Goal: Subscribe to service/newsletter

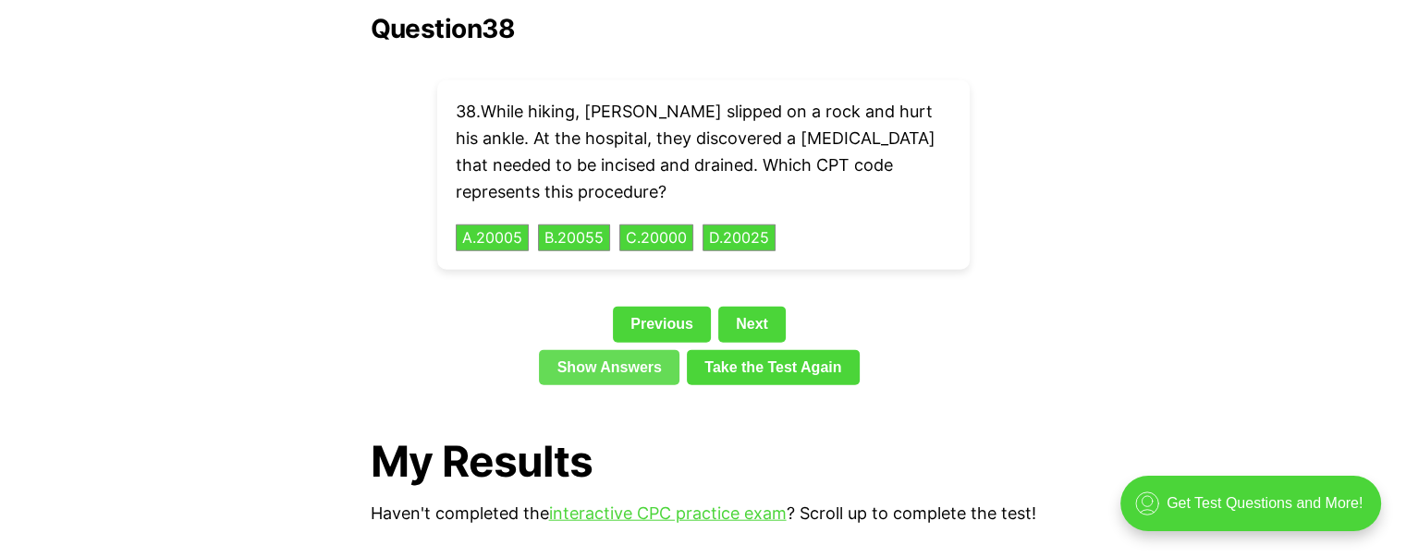
click at [656, 350] on link "Show Answers" at bounding box center [609, 367] width 141 height 35
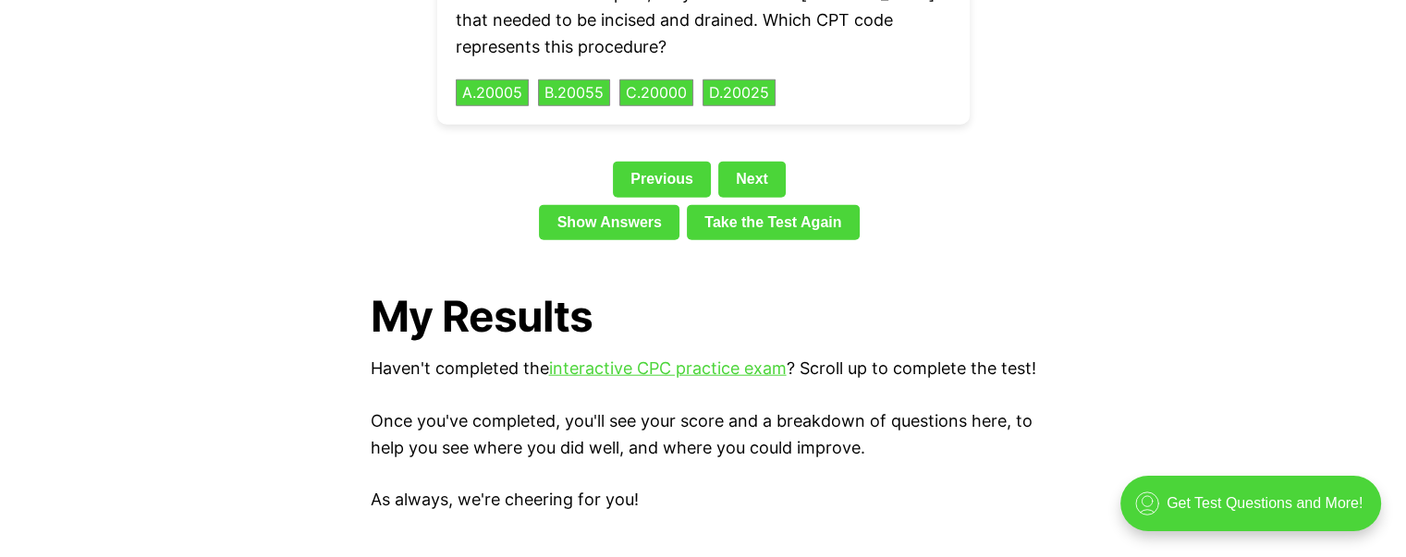
scroll to position [4305, 0]
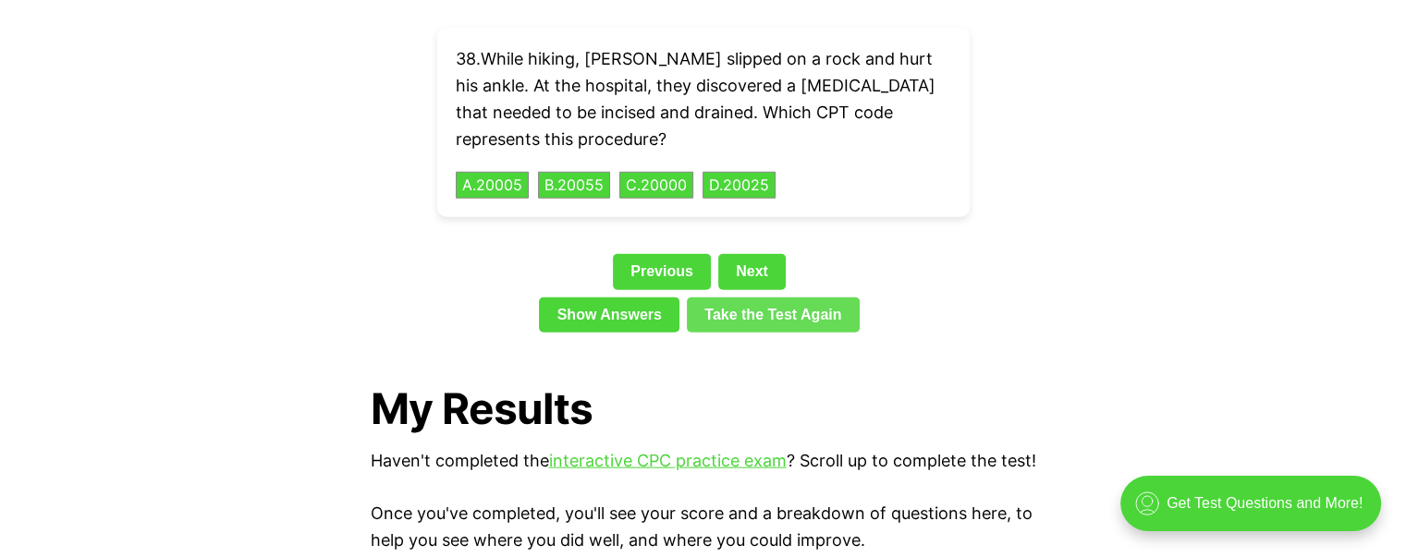
click at [813, 298] on link "Take the Test Again" at bounding box center [773, 315] width 173 height 35
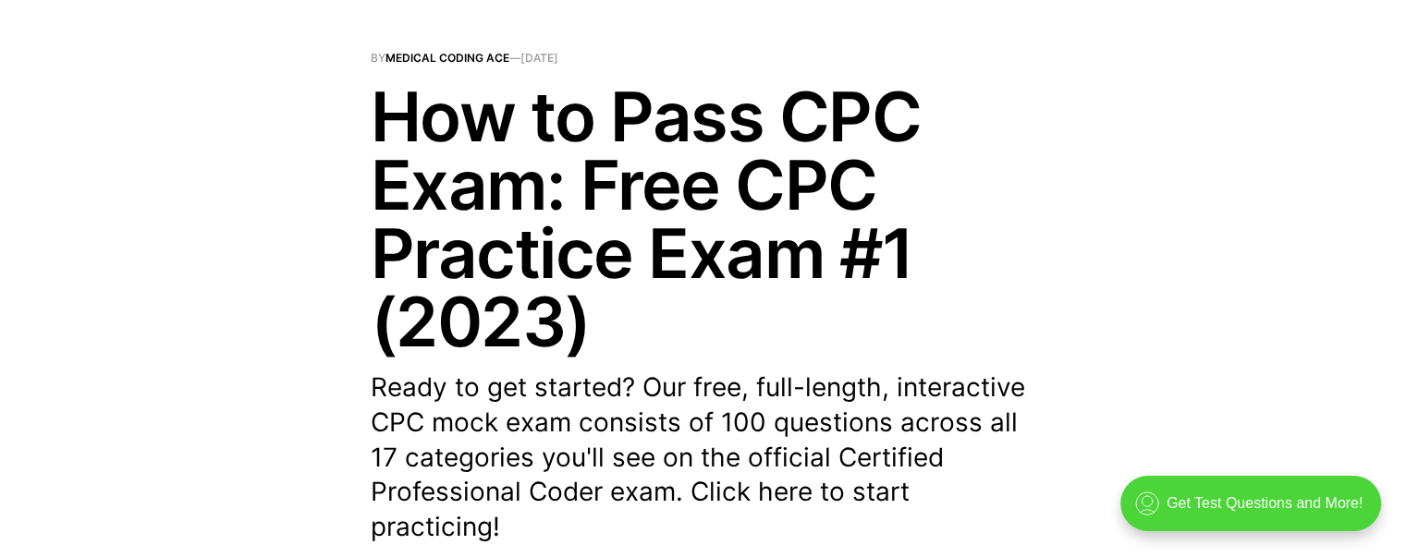
scroll to position [0, 0]
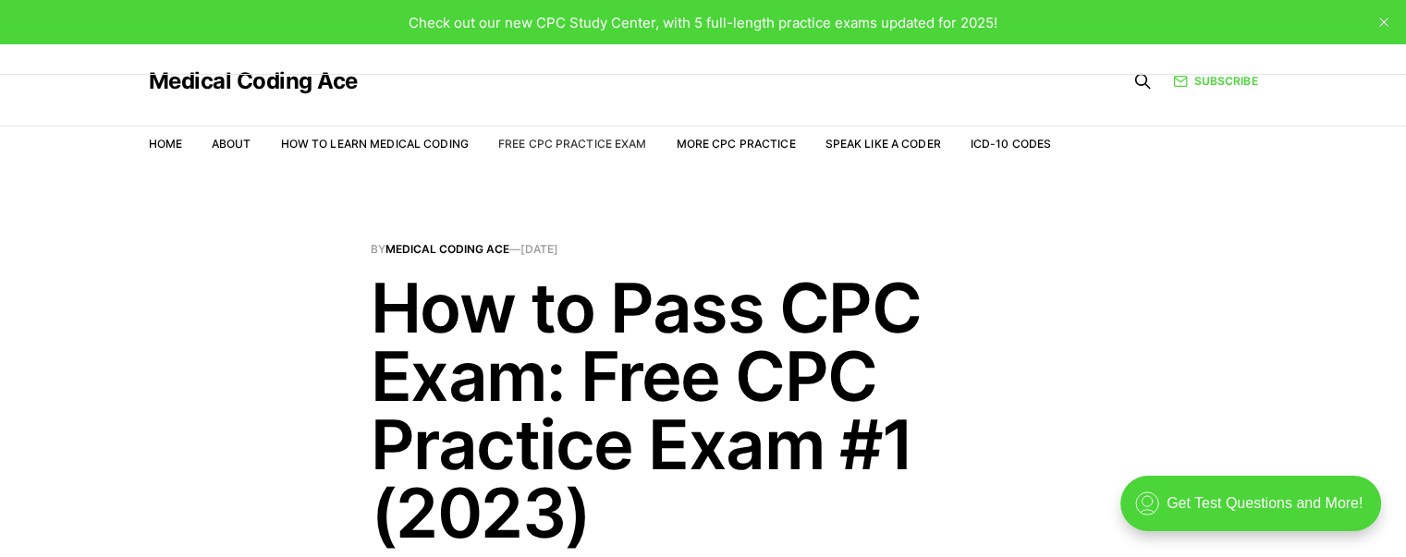
click at [614, 140] on link "Free CPC Practice Exam" at bounding box center [572, 144] width 149 height 14
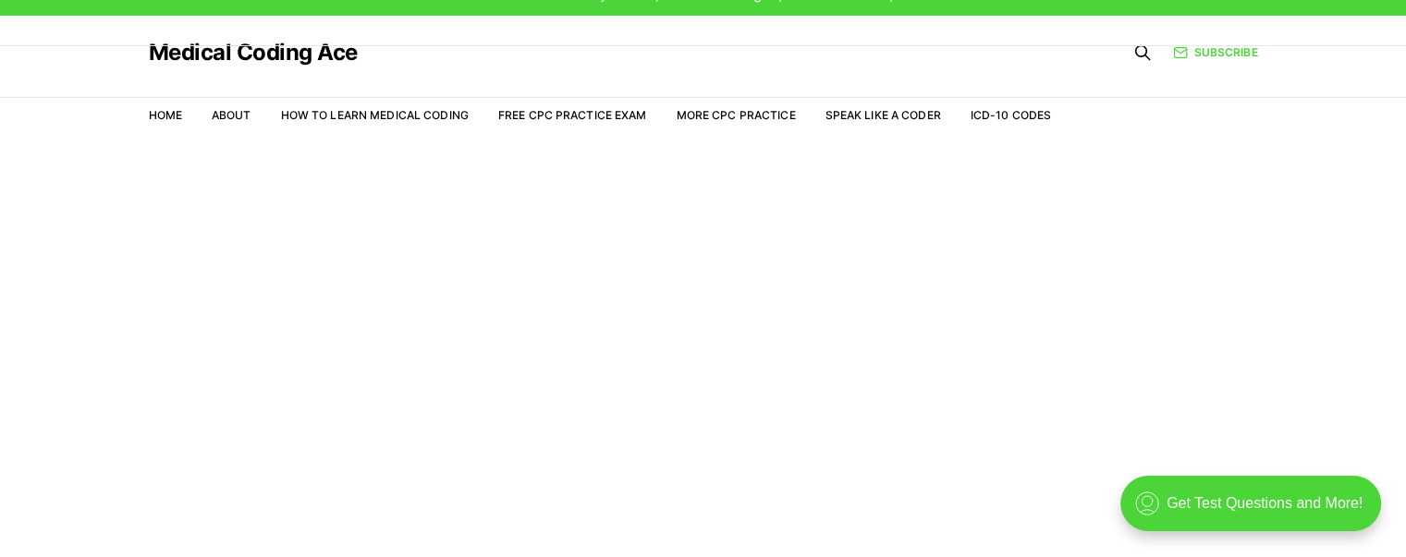
scroll to position [44, 0]
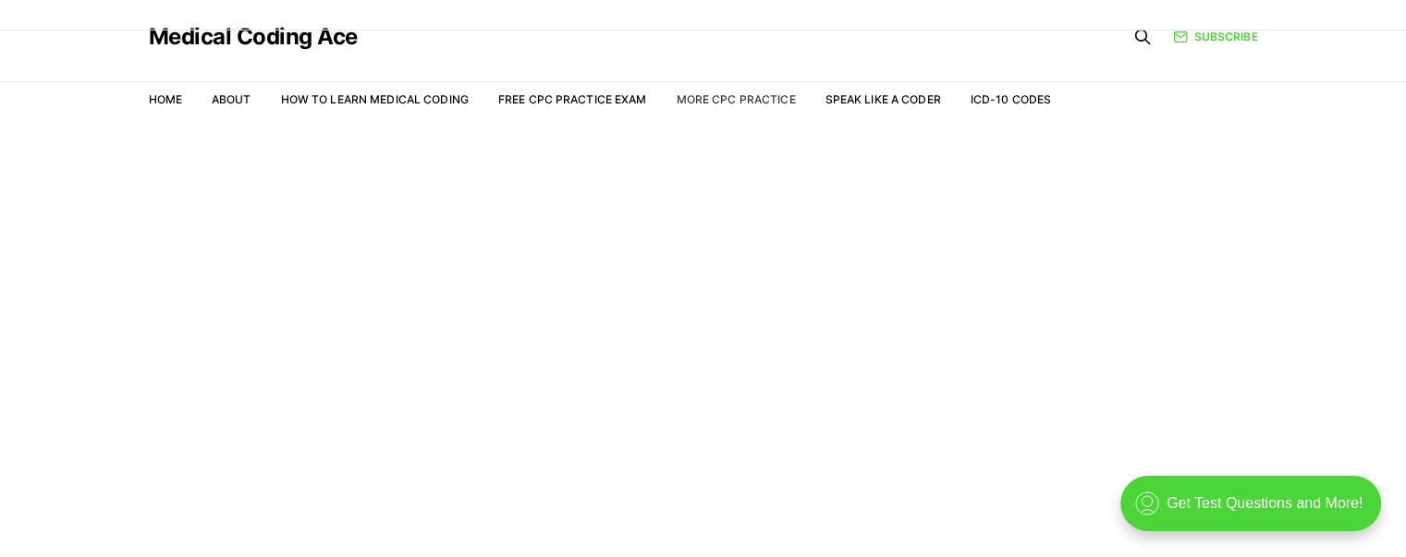
click at [752, 97] on link "More CPC Practice" at bounding box center [735, 99] width 119 height 14
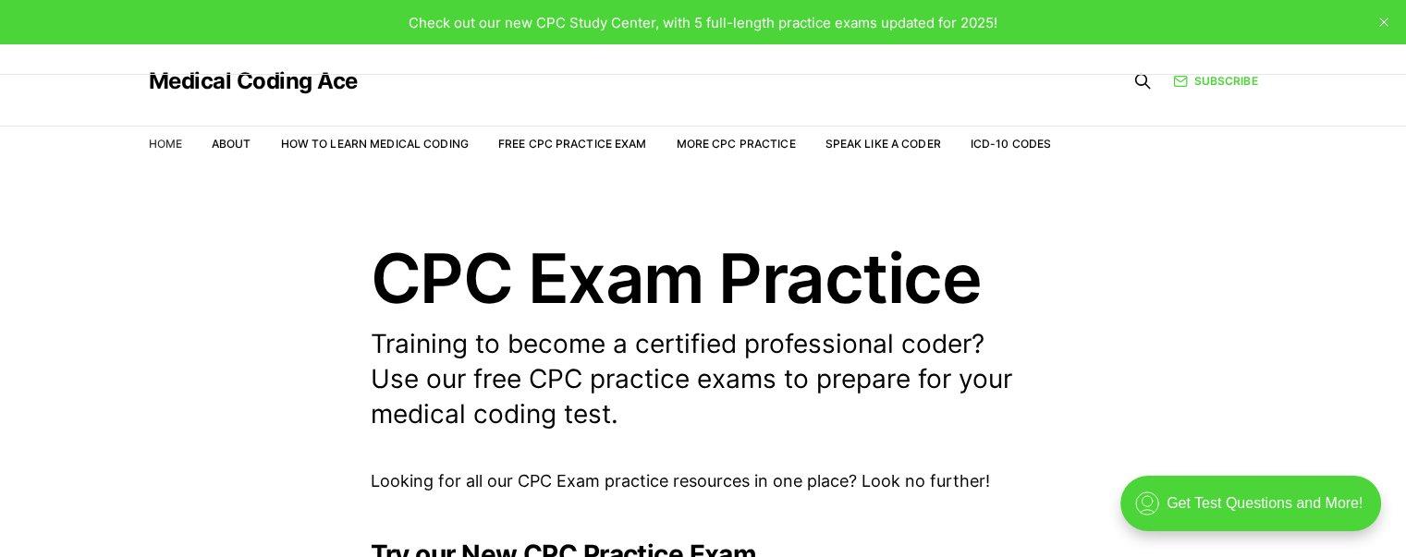
click at [159, 140] on link "Home" at bounding box center [165, 144] width 33 height 14
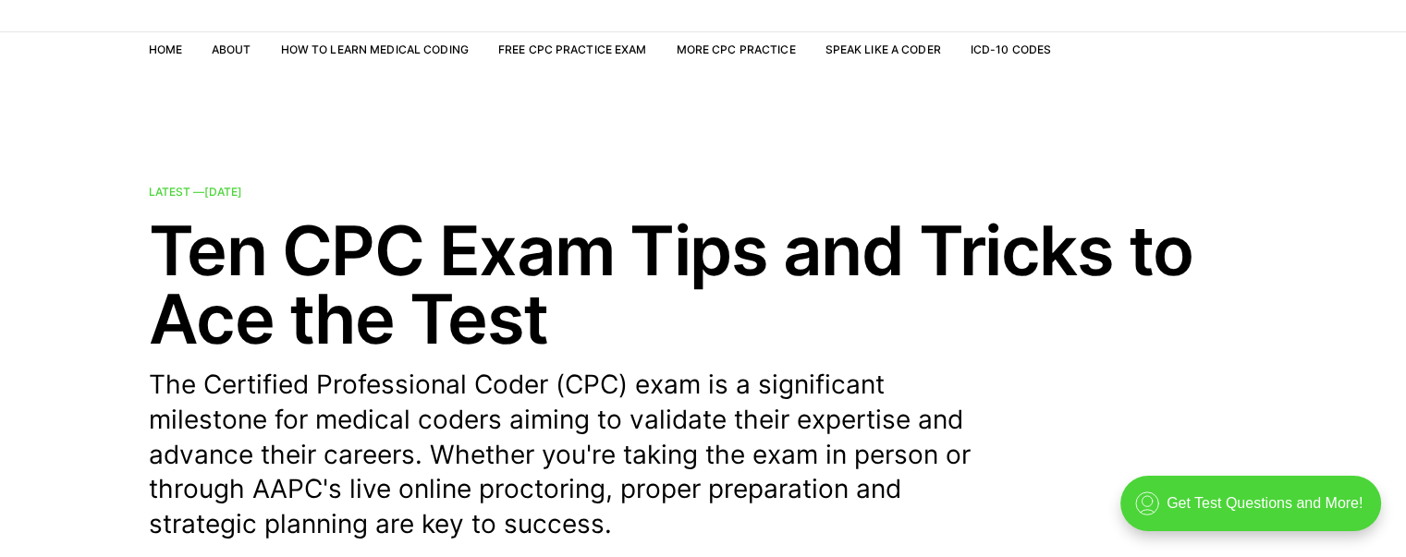
scroll to position [92, 0]
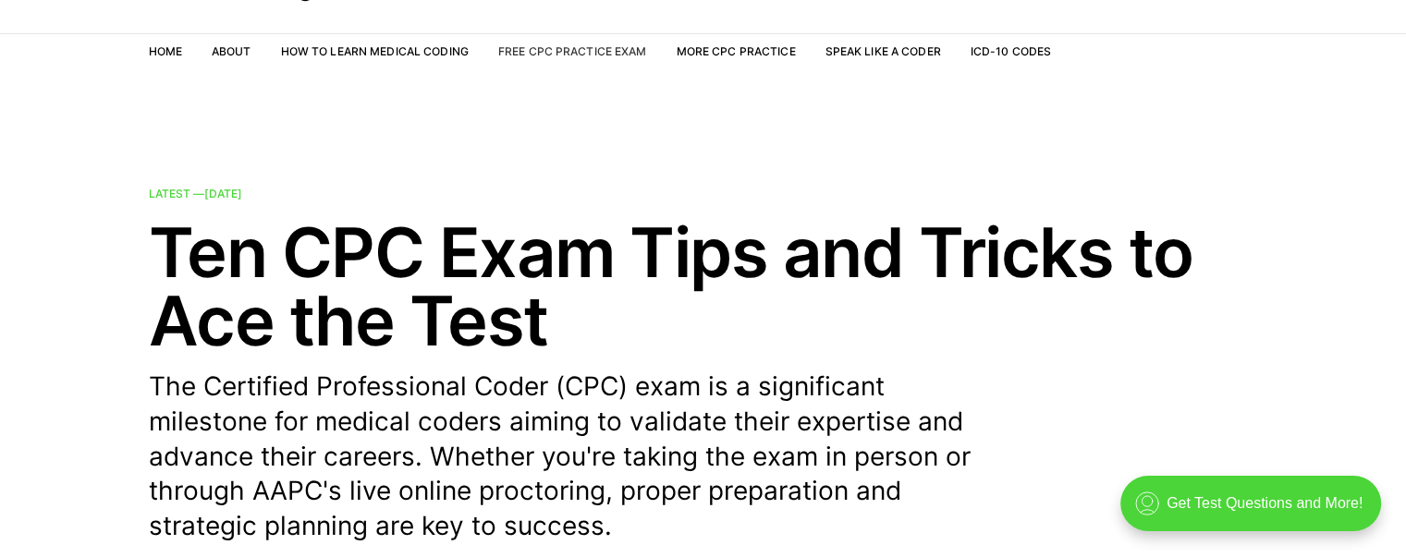
click at [537, 49] on link "Free CPC Practice Exam" at bounding box center [572, 51] width 149 height 14
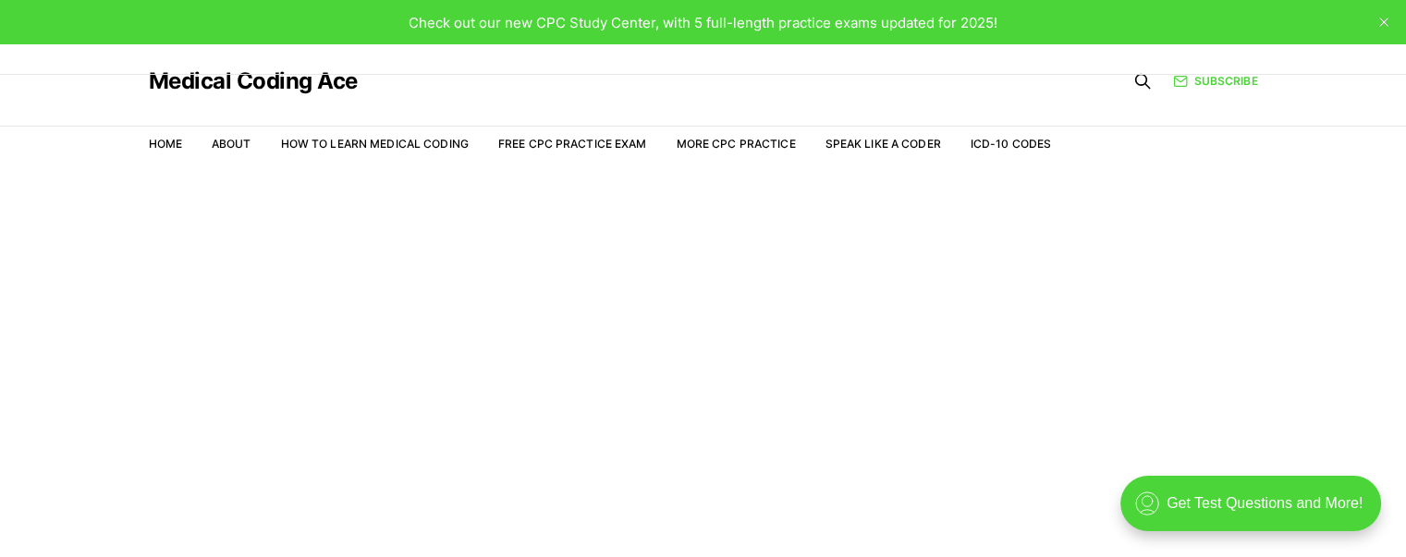
click at [741, 29] on span "Check out our new CPC Study Center, with 5 full-length practice exams updated f…" at bounding box center [703, 23] width 589 height 18
click at [1202, 83] on link "Subscribe" at bounding box center [1215, 81] width 84 height 17
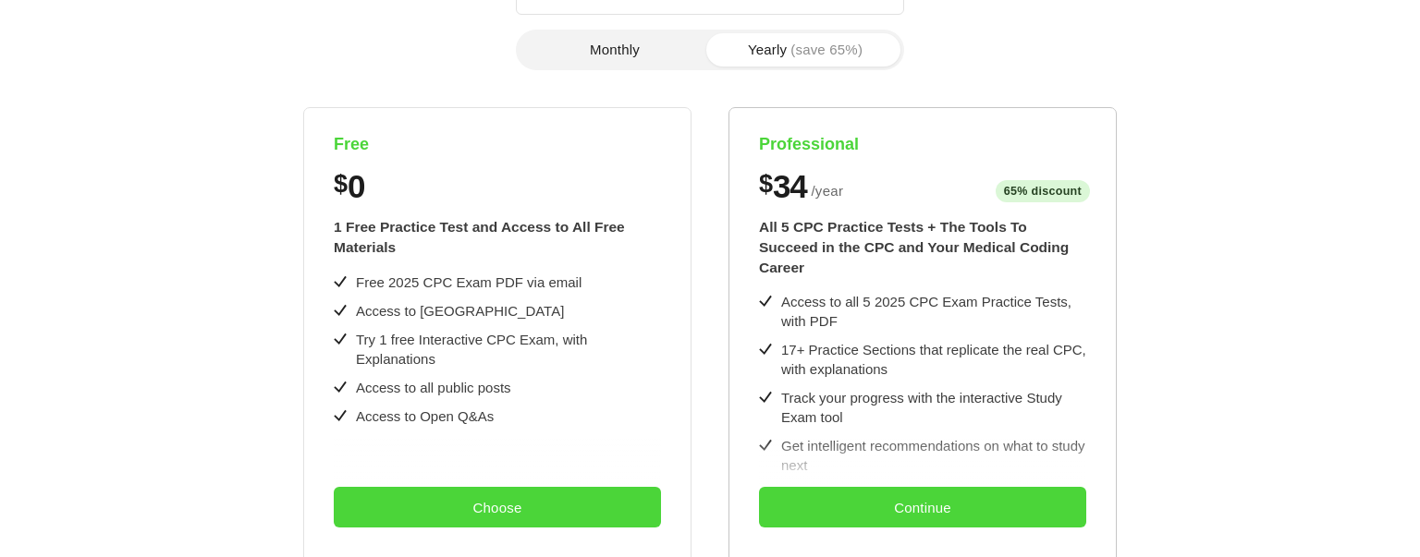
scroll to position [370, 0]
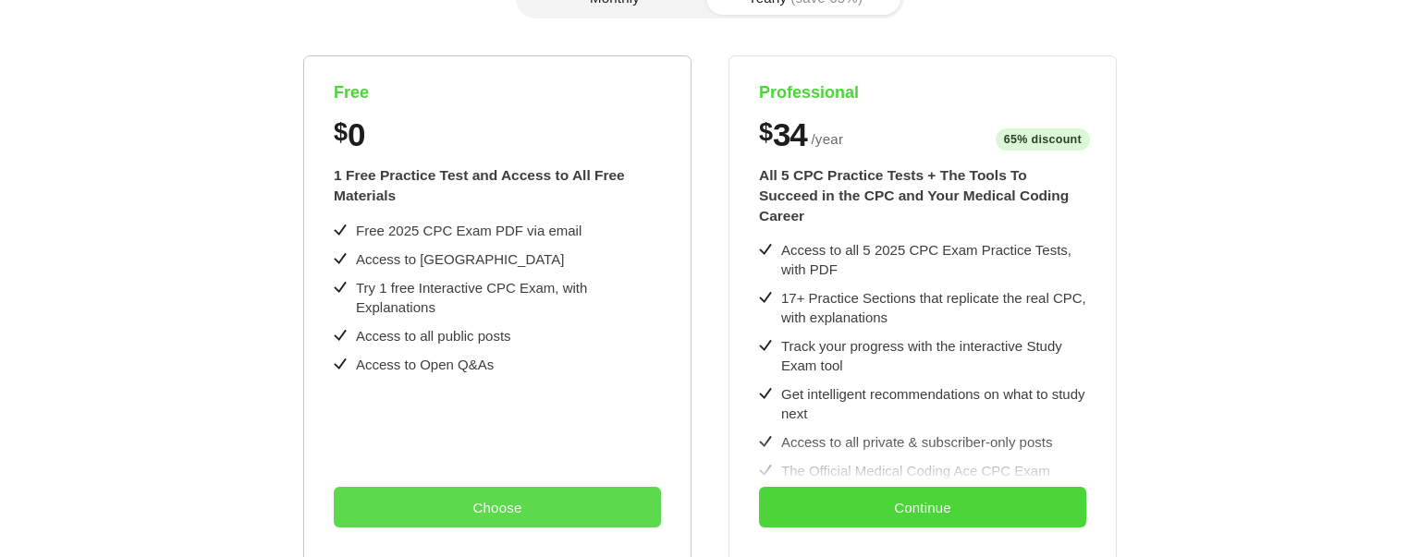
drag, startPoint x: 510, startPoint y: 496, endPoint x: 508, endPoint y: 520, distance: 24.2
click at [508, 520] on button "Choose" at bounding box center [497, 507] width 327 height 41
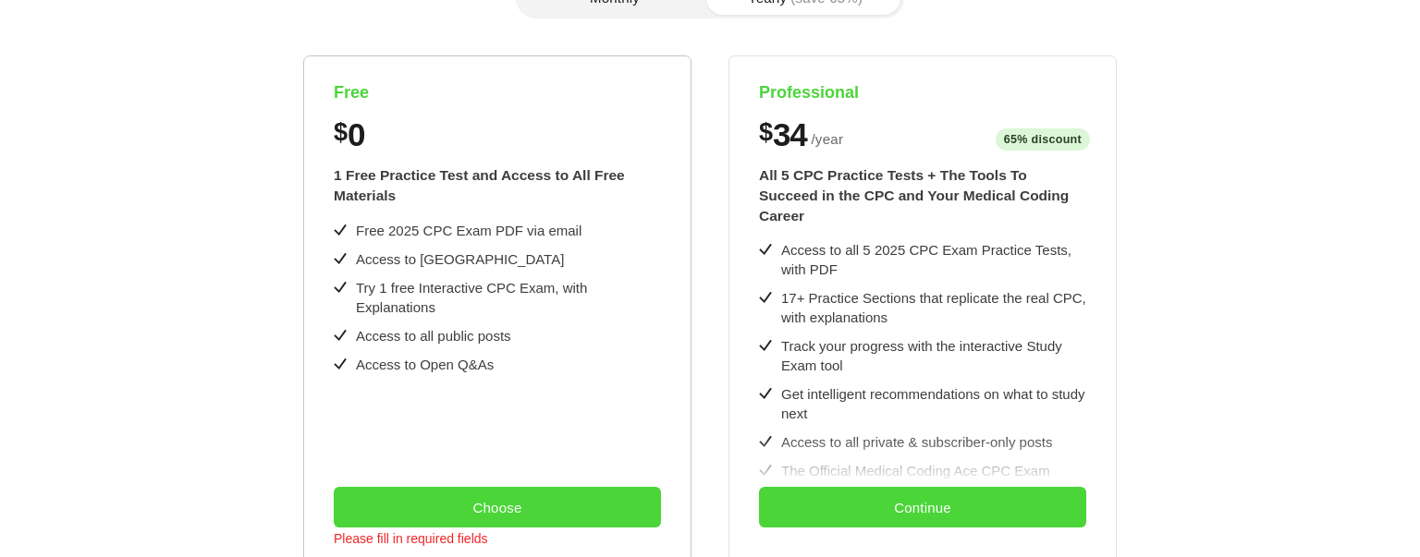
scroll to position [0, 0]
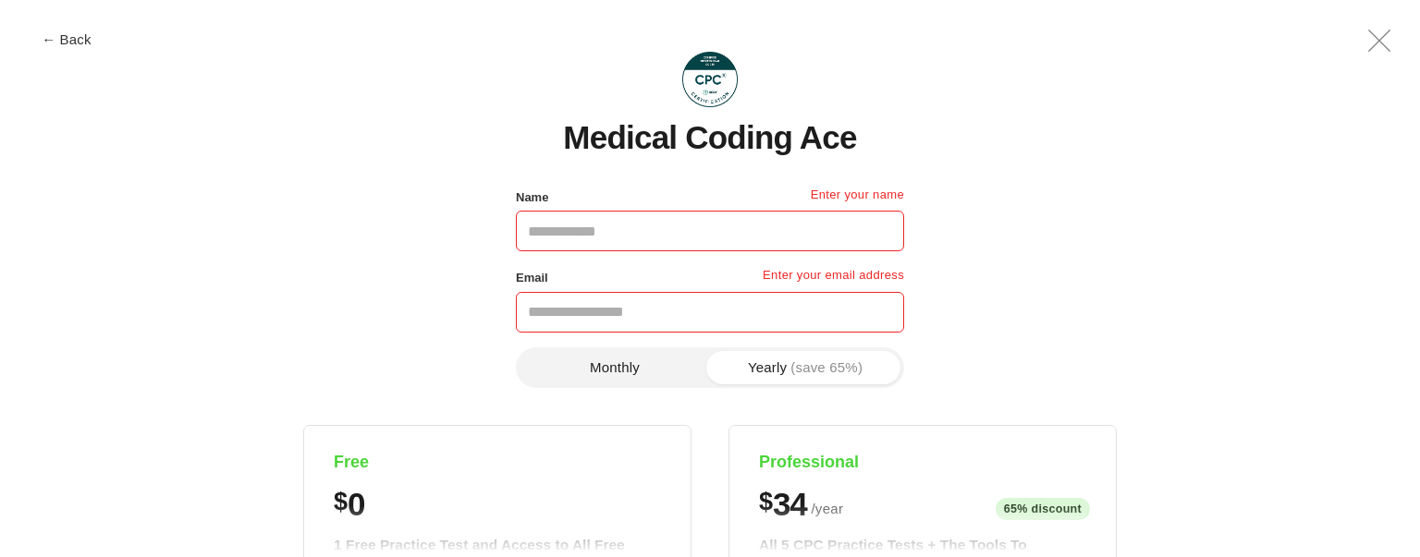
click at [624, 239] on input "Name" at bounding box center [710, 231] width 388 height 41
type input "**********"
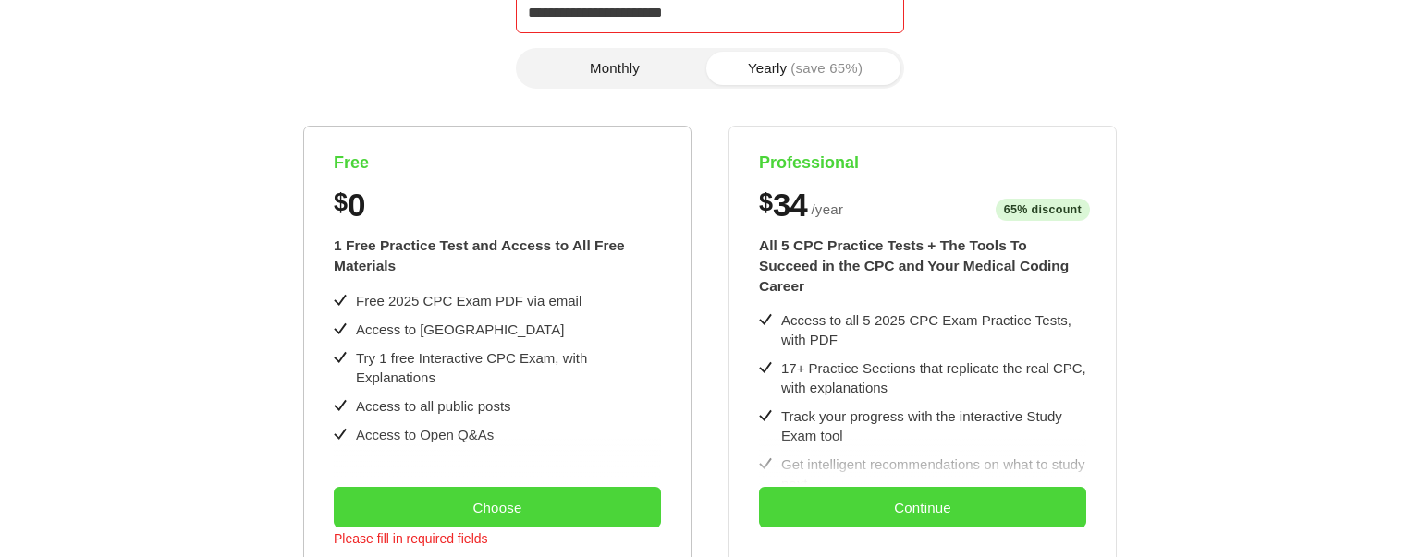
scroll to position [555, 0]
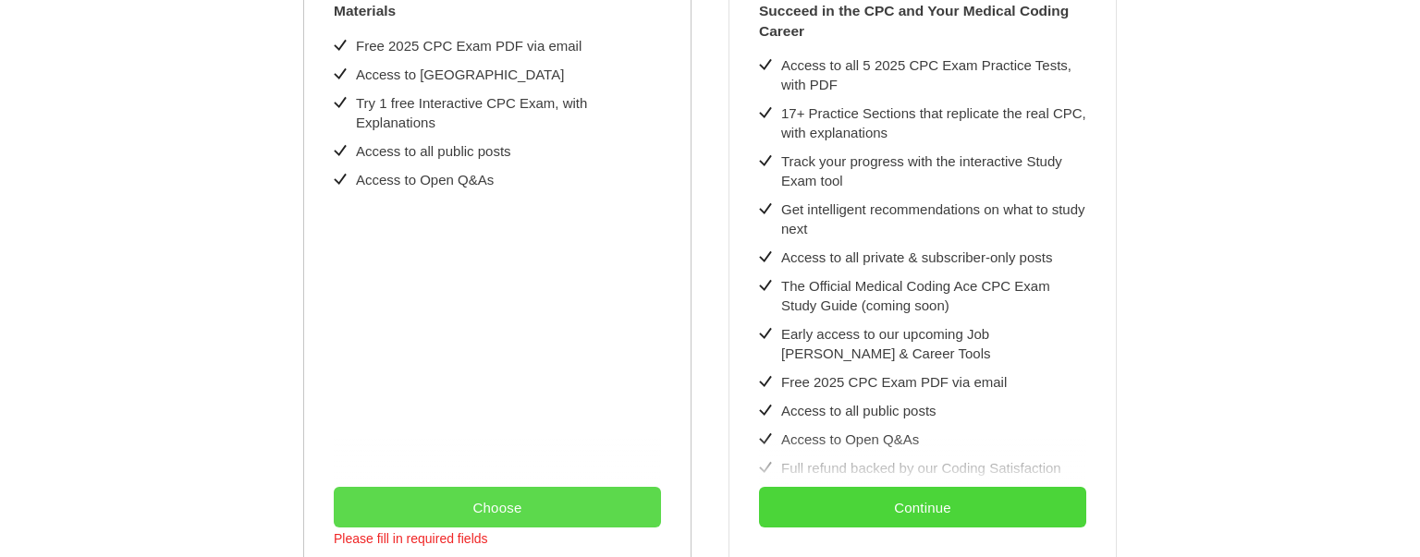
click at [459, 496] on button "Choose" at bounding box center [497, 507] width 327 height 41
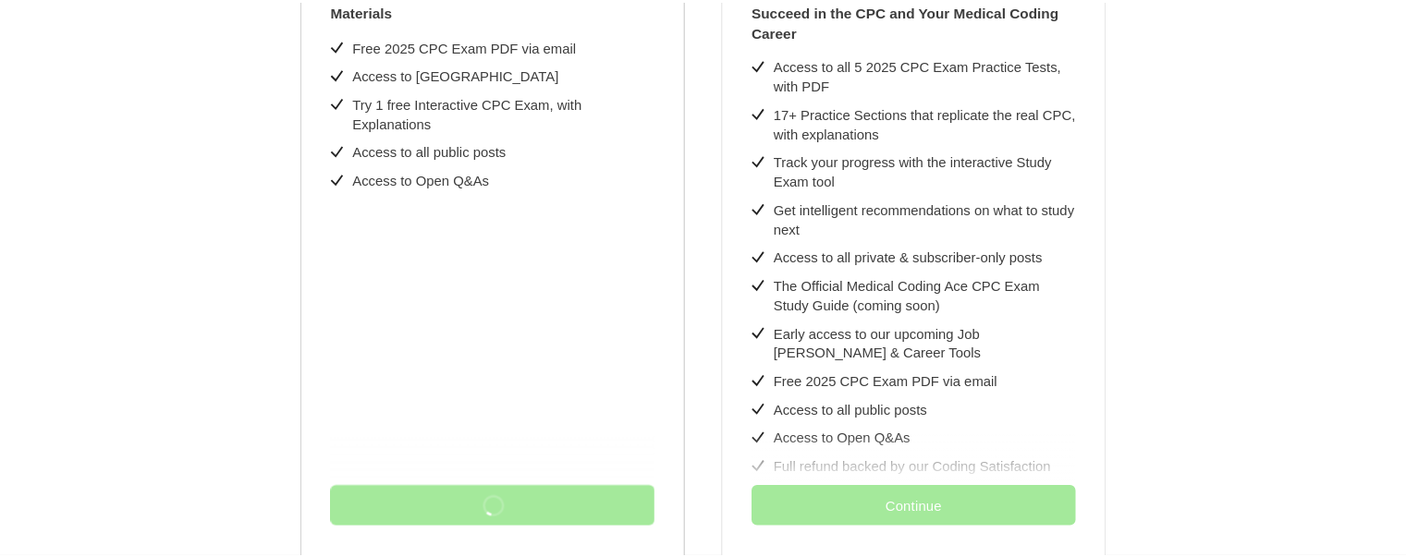
scroll to position [0, 0]
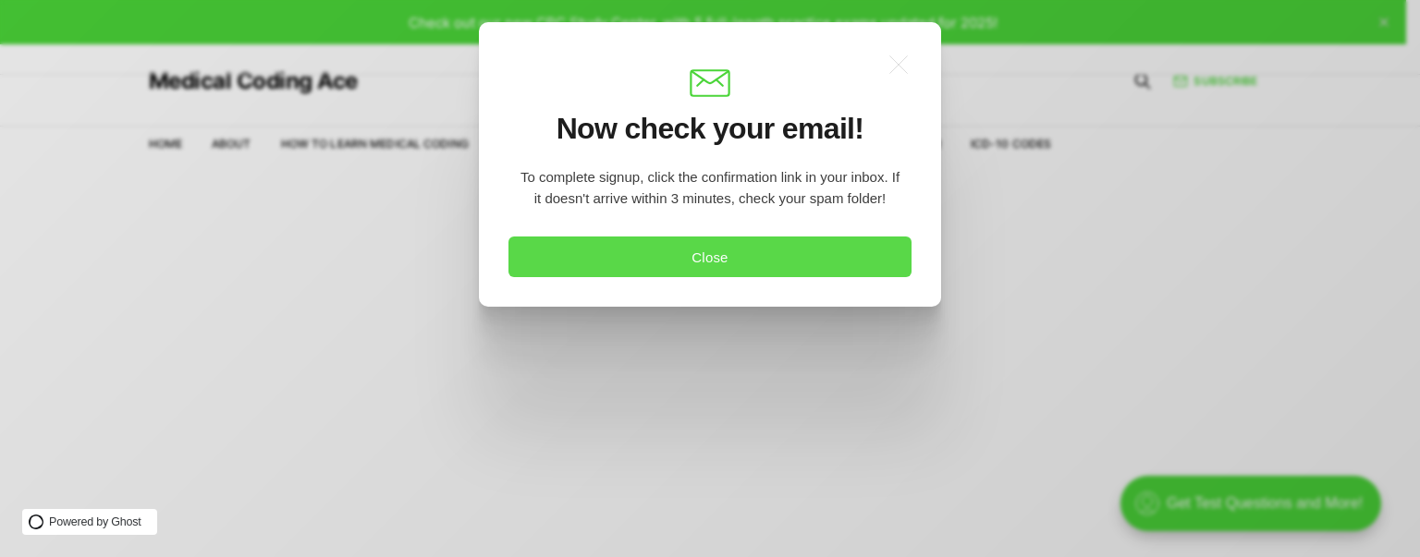
click at [747, 263] on button "Close" at bounding box center [709, 257] width 403 height 41
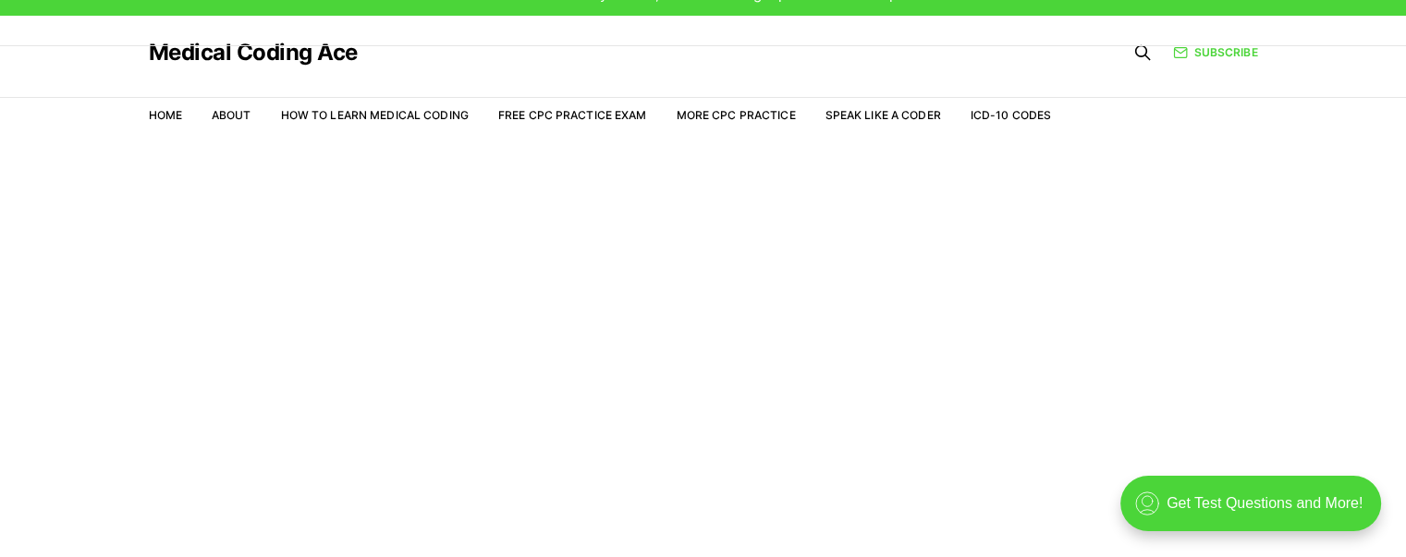
scroll to position [44, 0]
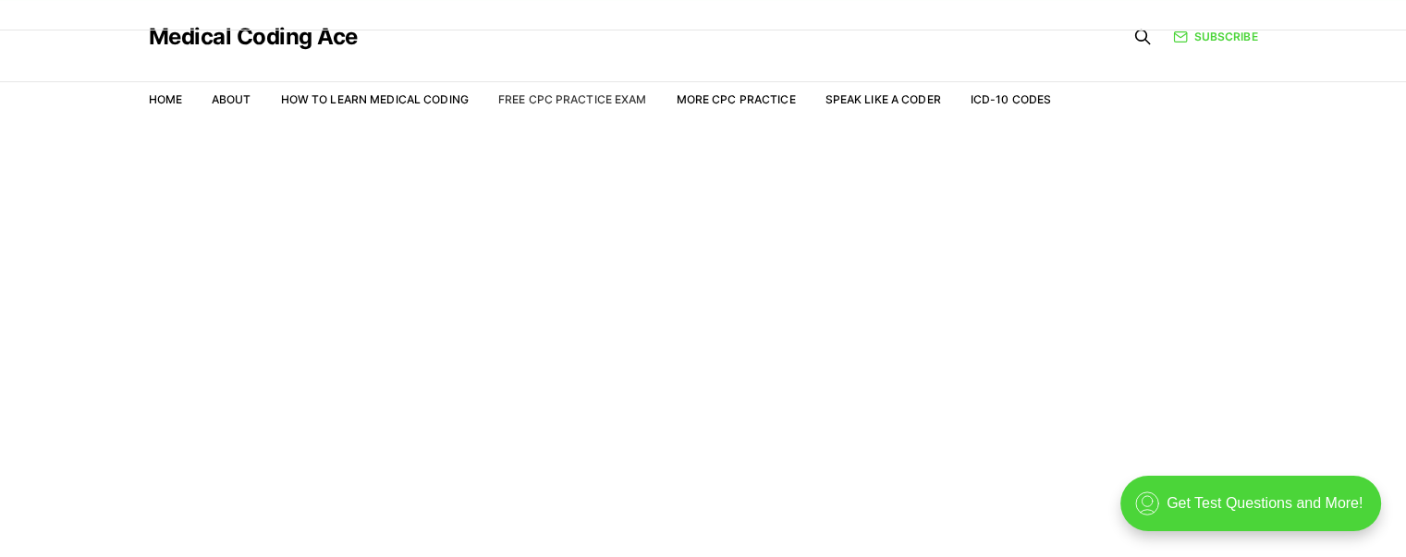
click at [569, 92] on nav "Home About How to Learn Medical Coding Free CPC Practice Exam More CPC Practice…" at bounding box center [600, 100] width 903 height 52
click at [569, 96] on link "Free CPC Practice Exam" at bounding box center [572, 99] width 149 height 14
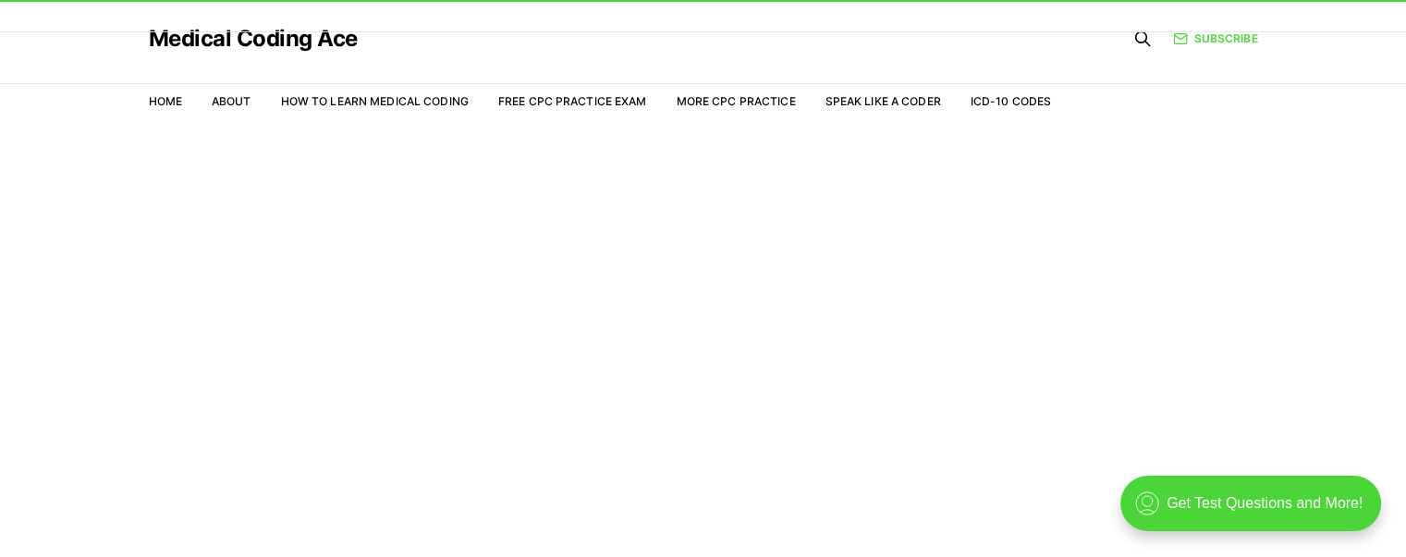
scroll to position [44, 0]
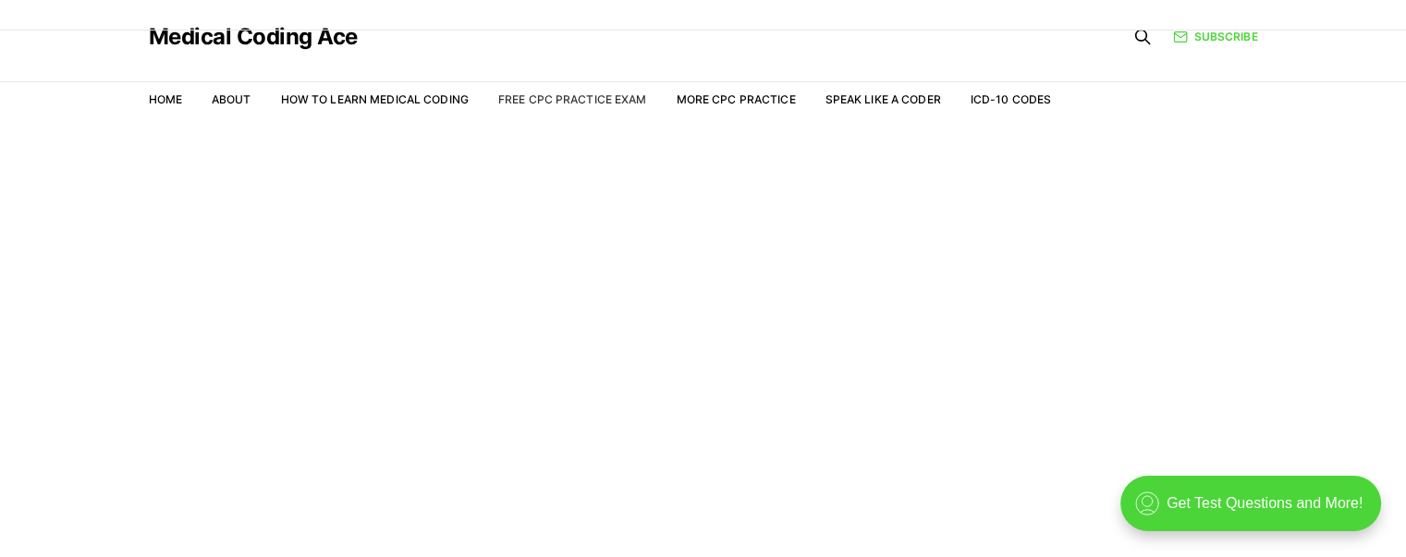
click at [567, 99] on link "Free CPC Practice Exam" at bounding box center [572, 99] width 149 height 14
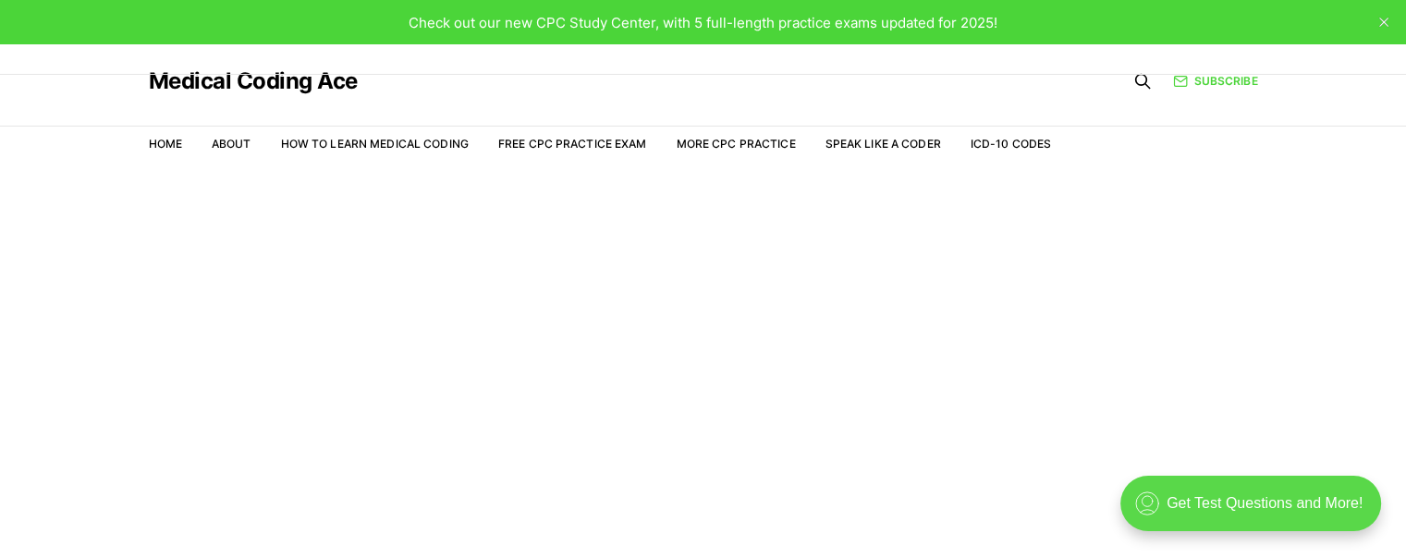
click at [1288, 508] on div ".cls-1{fill:none;stroke:currentColor;stroke-linecap:round;stroke-linejoin:round…" at bounding box center [1250, 503] width 261 height 55
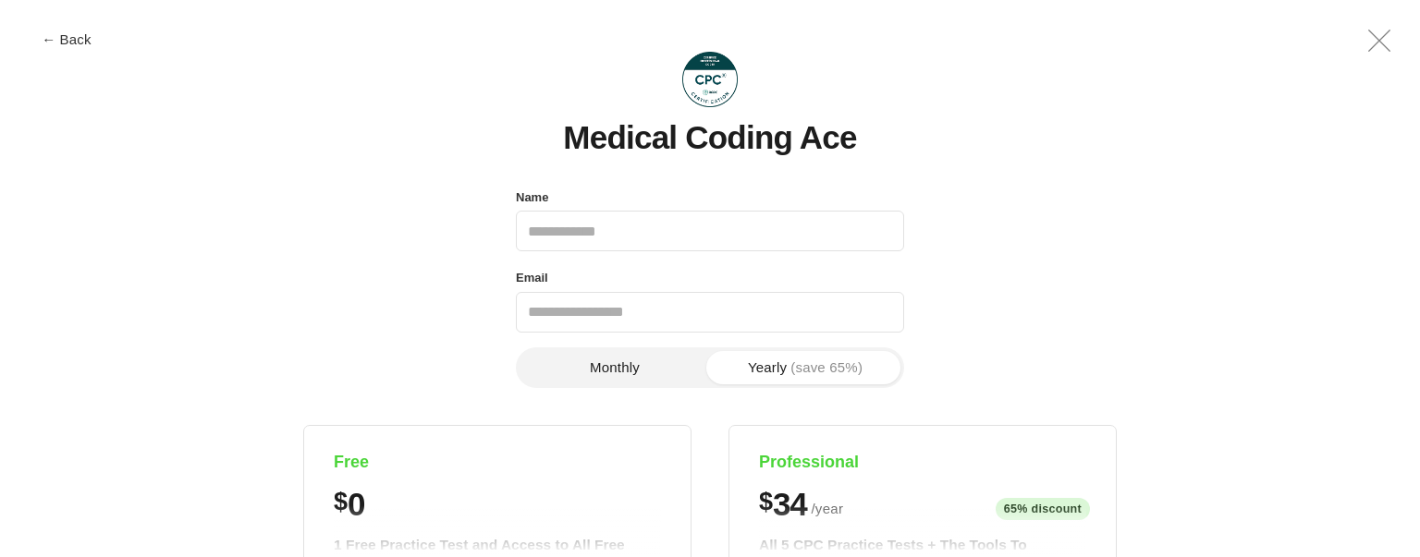
click at [703, 238] on input "Name" at bounding box center [710, 231] width 388 height 41
type input "**********"
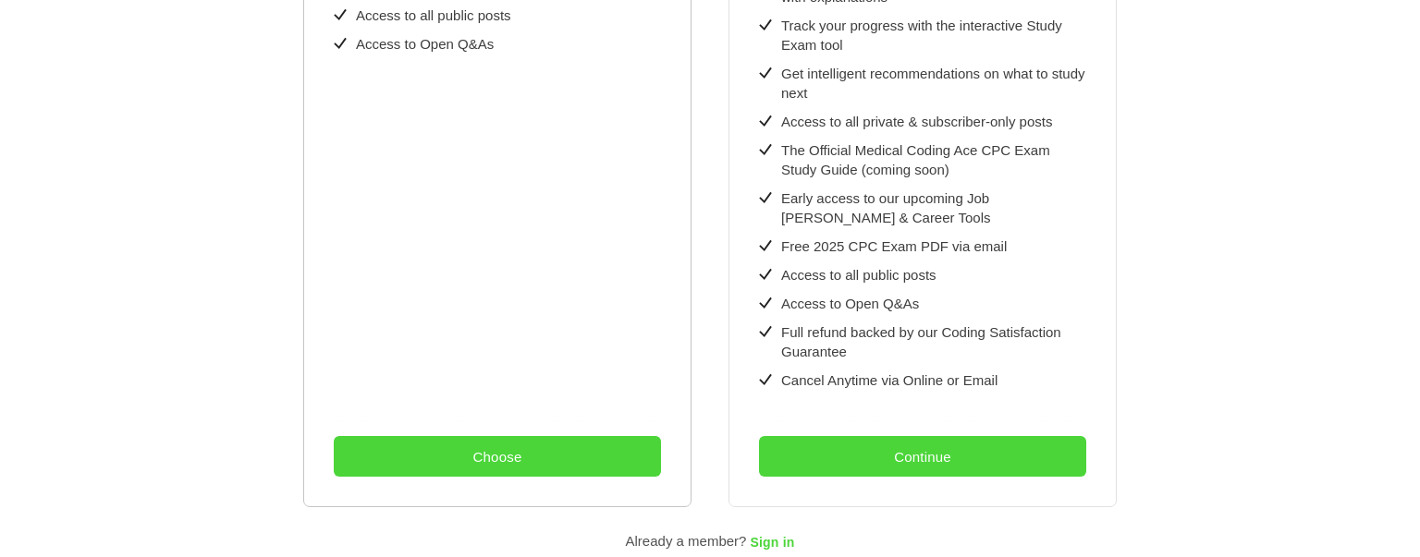
scroll to position [647, 0]
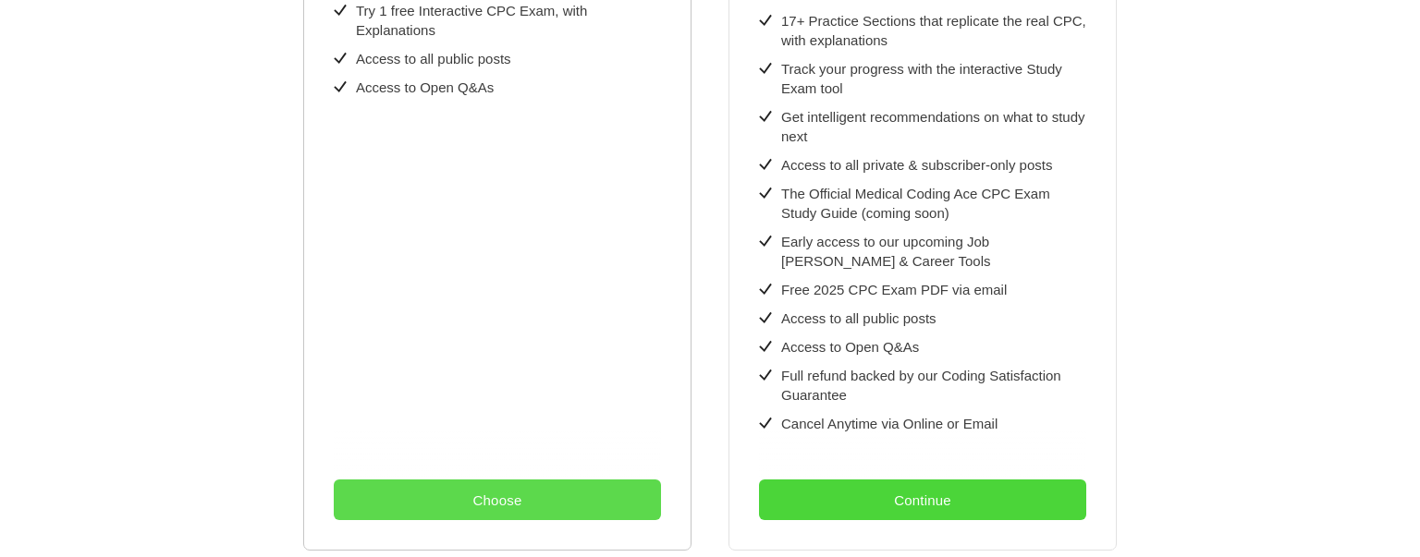
click at [499, 483] on button "Choose" at bounding box center [497, 500] width 327 height 41
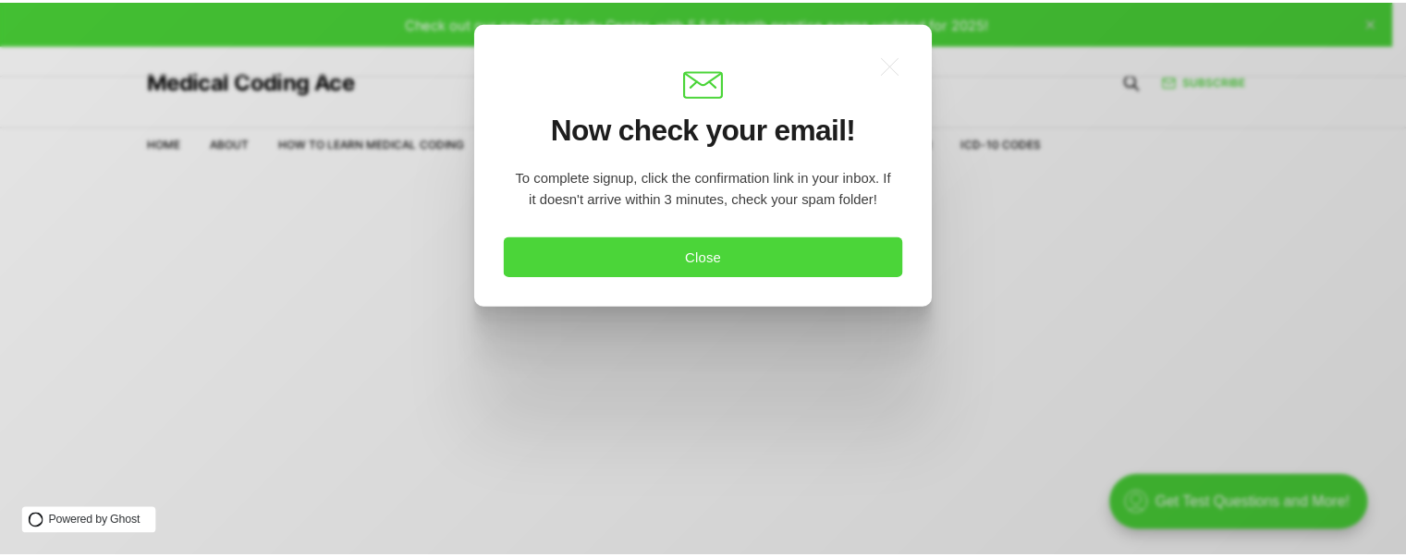
scroll to position [0, 0]
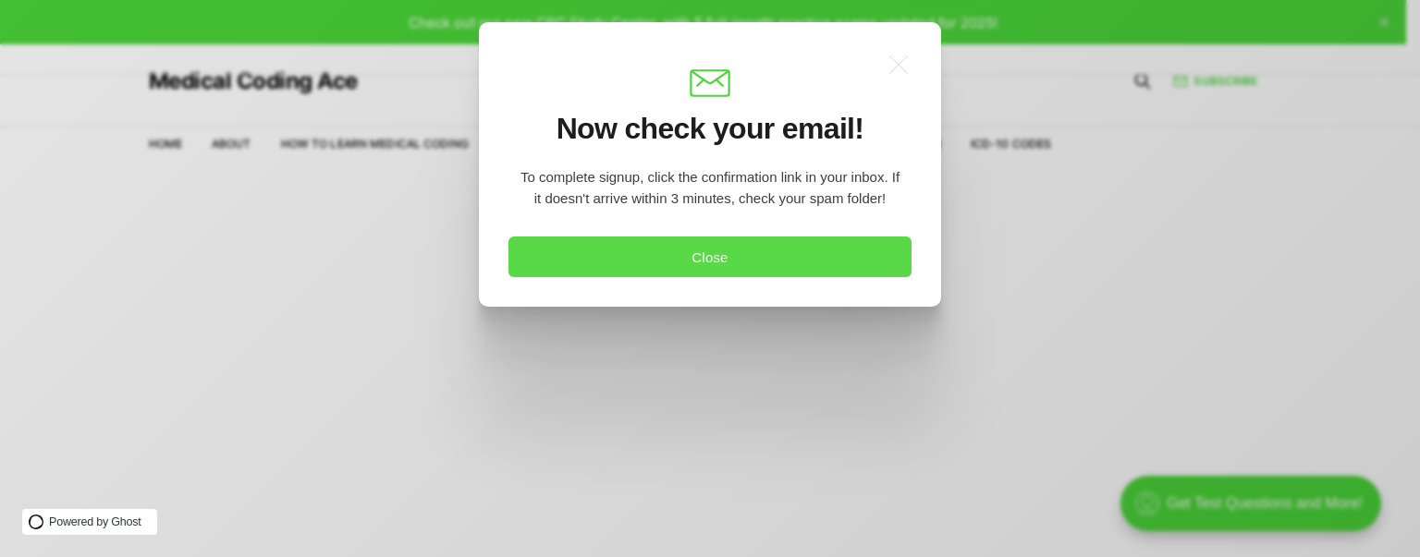
click at [751, 266] on button "Close" at bounding box center [709, 257] width 403 height 41
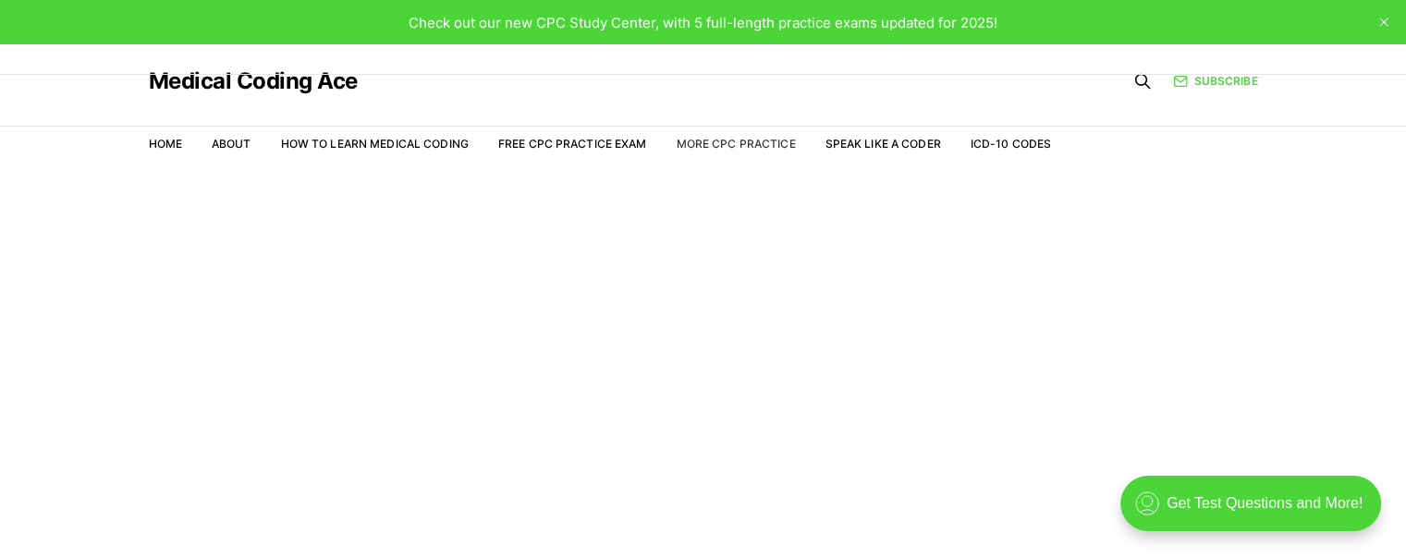
click at [723, 138] on link "More CPC Practice" at bounding box center [735, 144] width 119 height 14
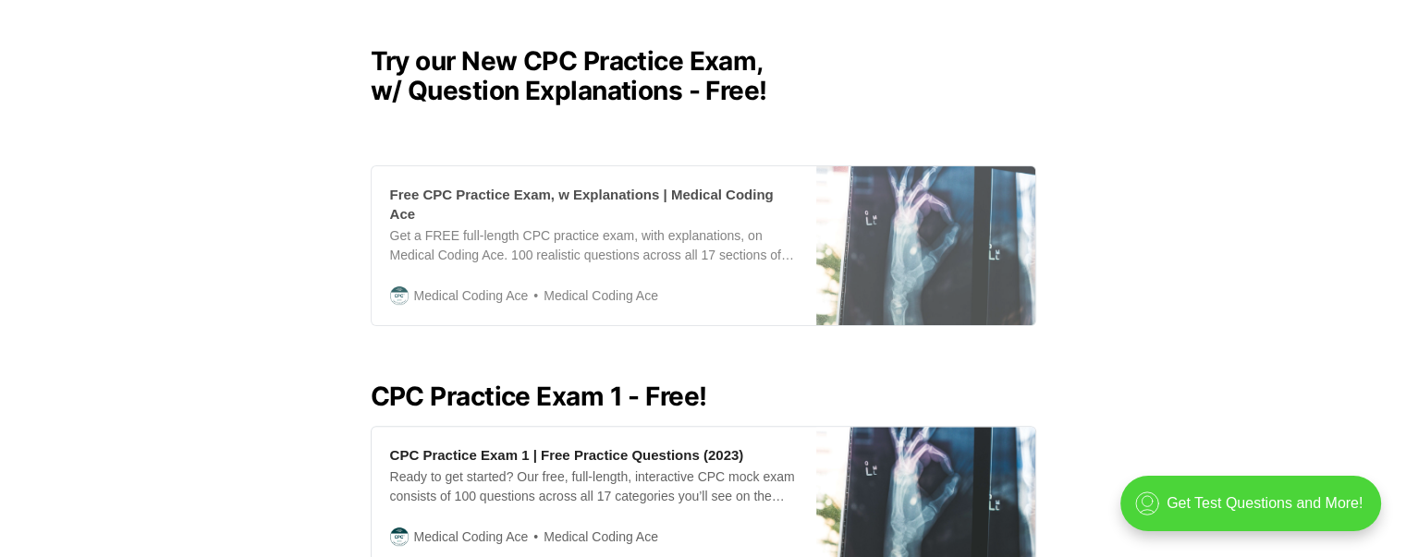
scroll to position [462, 0]
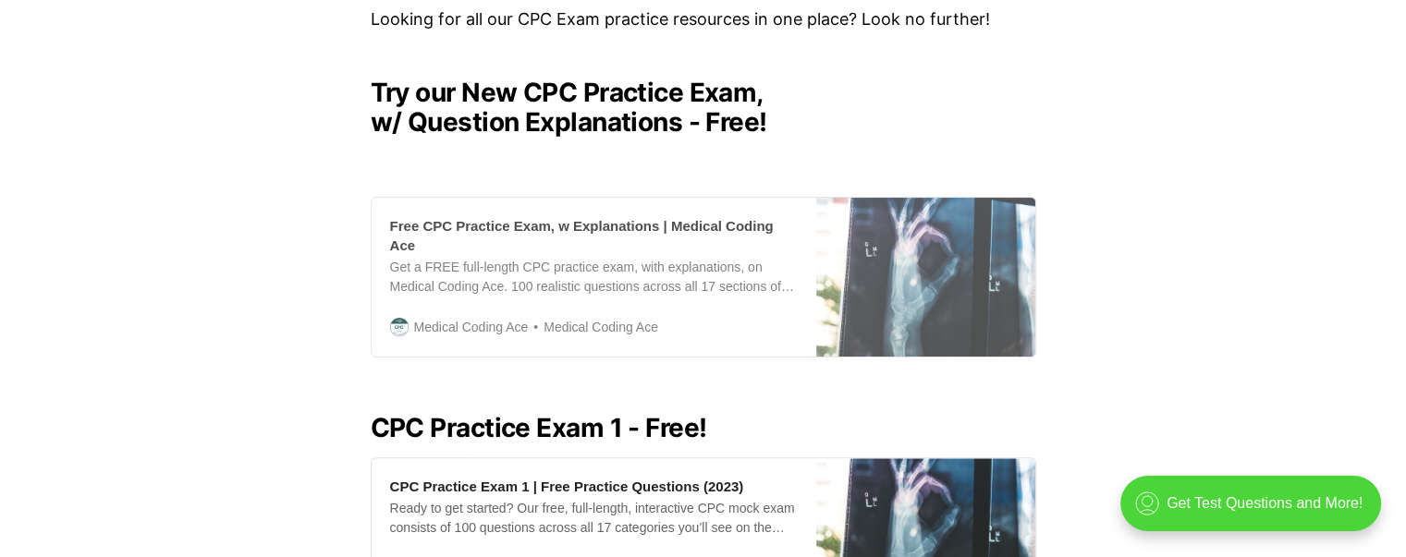
click at [649, 224] on div "Free CPC Practice Exam, w Explanations | Medical Coding Ace" at bounding box center [594, 235] width 408 height 39
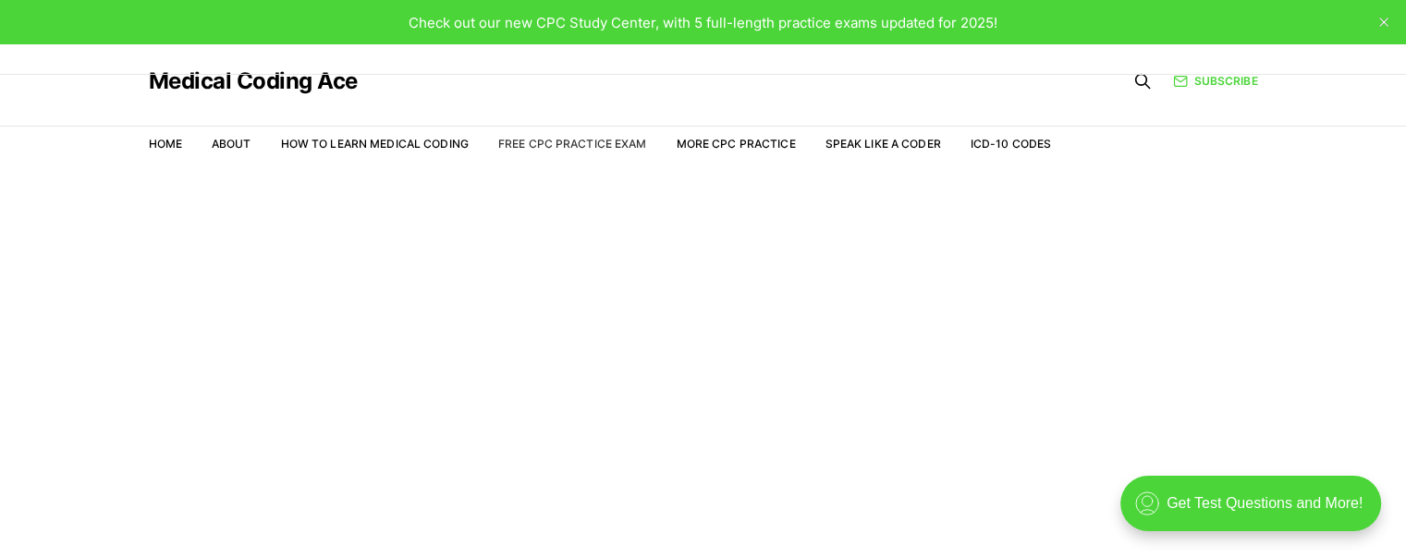
click at [569, 142] on link "Free CPC Practice Exam" at bounding box center [572, 144] width 149 height 14
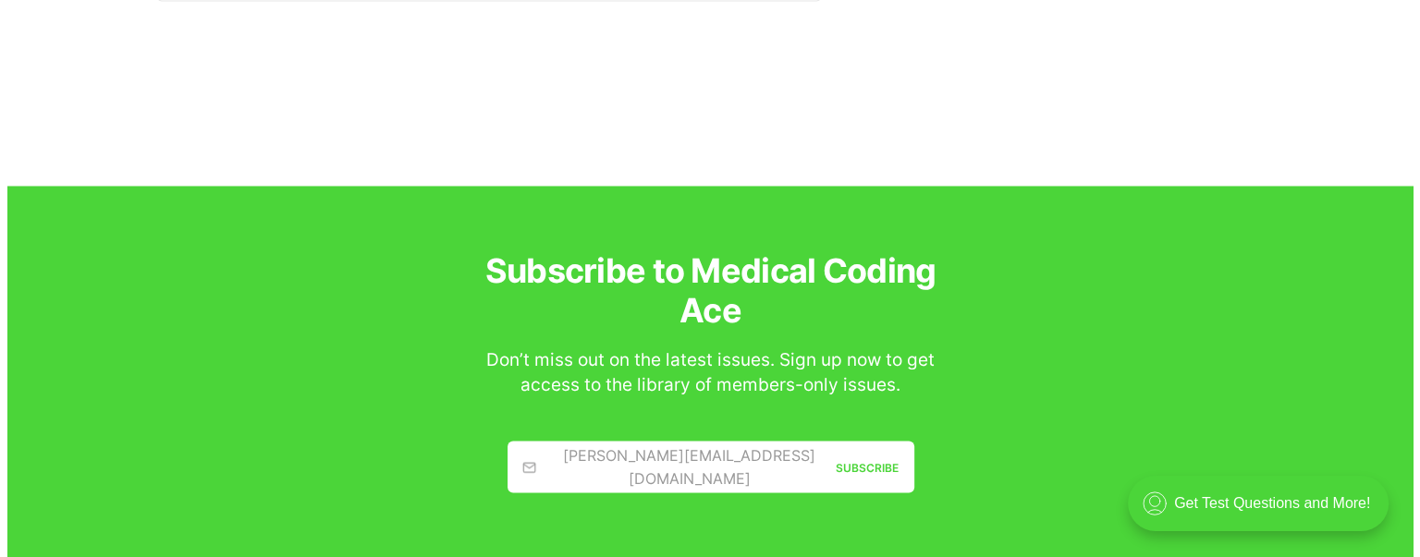
scroll to position [3236, 0]
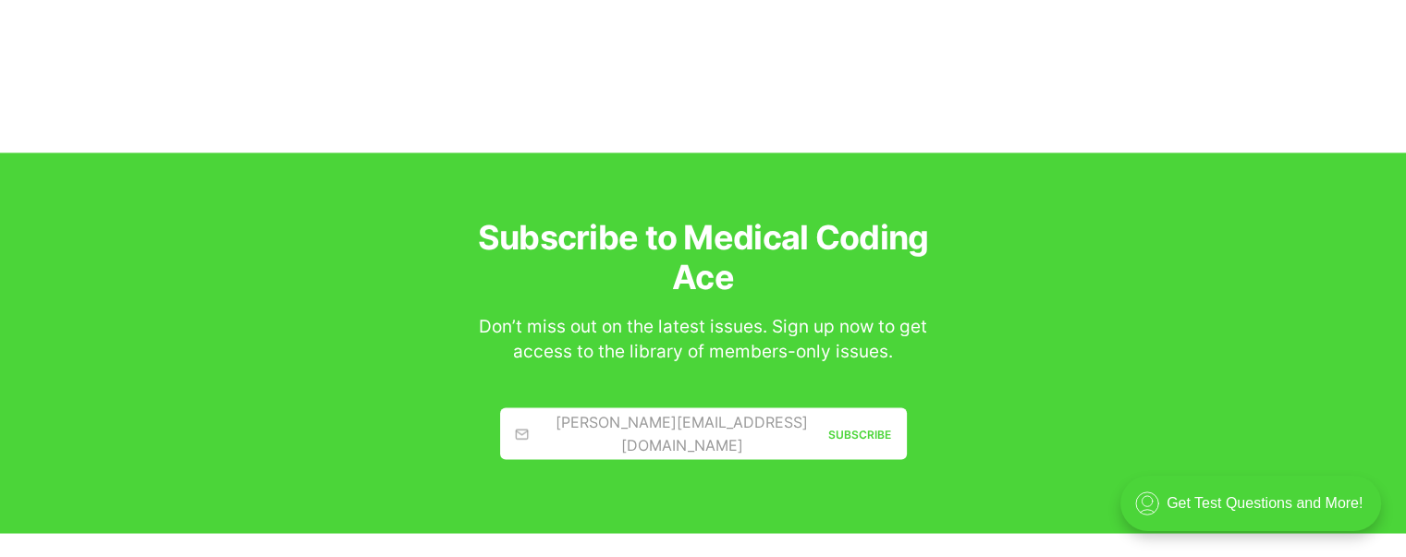
click at [850, 428] on div "Subscribe" at bounding box center [859, 434] width 64 height 18
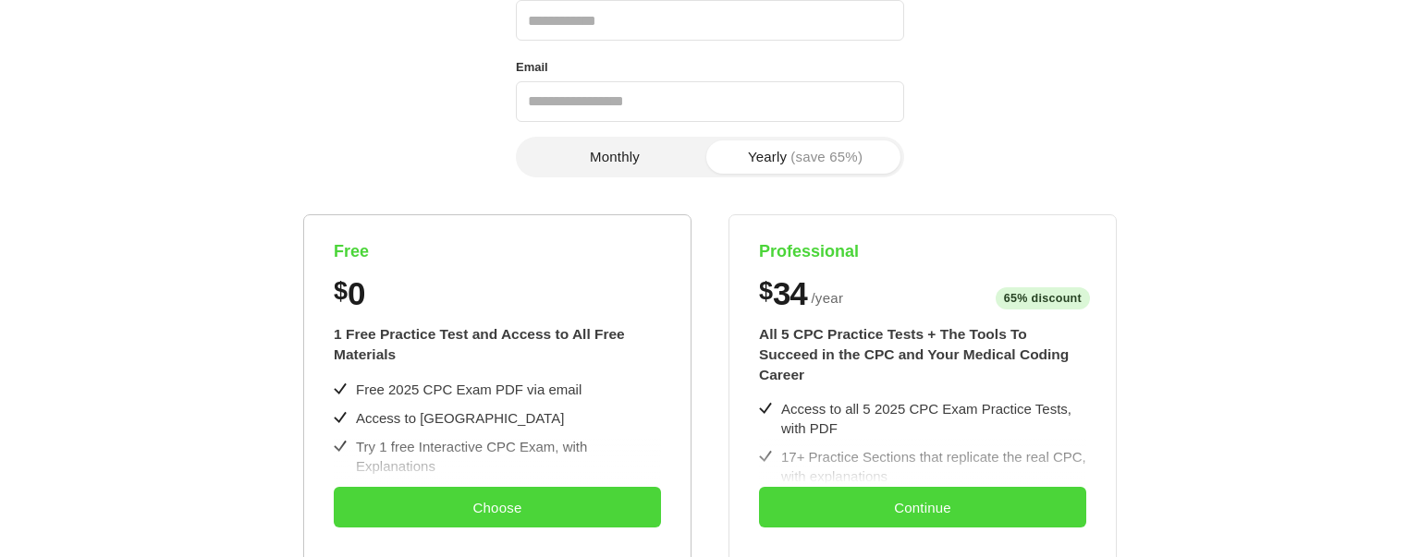
scroll to position [185, 0]
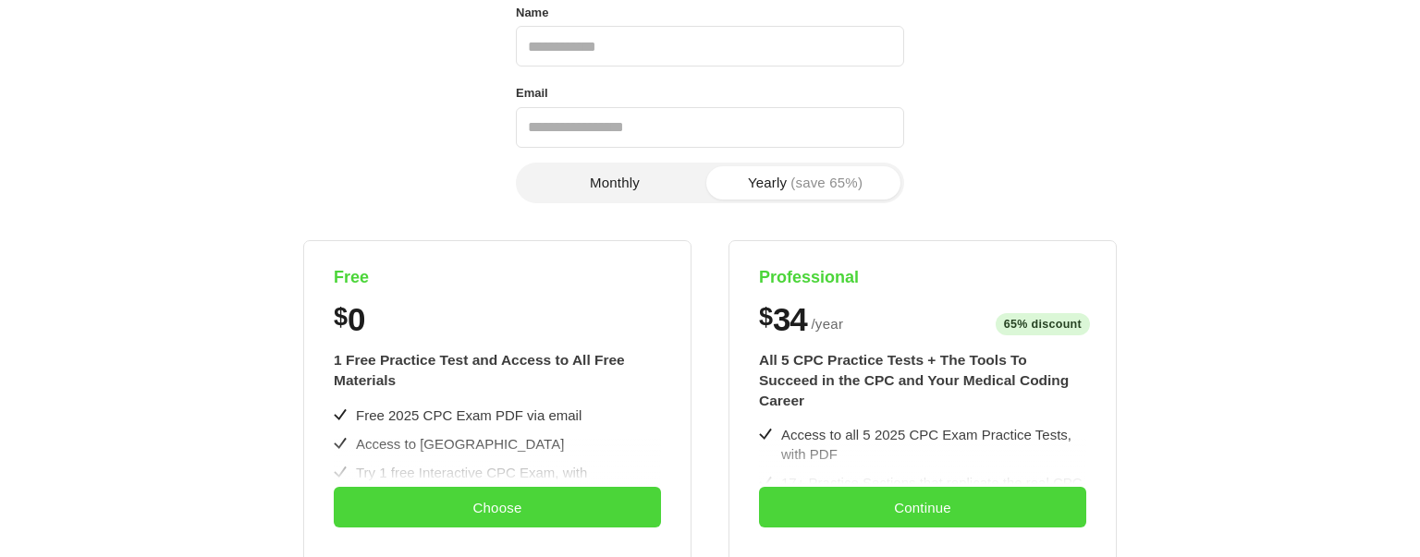
click at [581, 46] on input "Name" at bounding box center [710, 46] width 388 height 41
type input "**********"
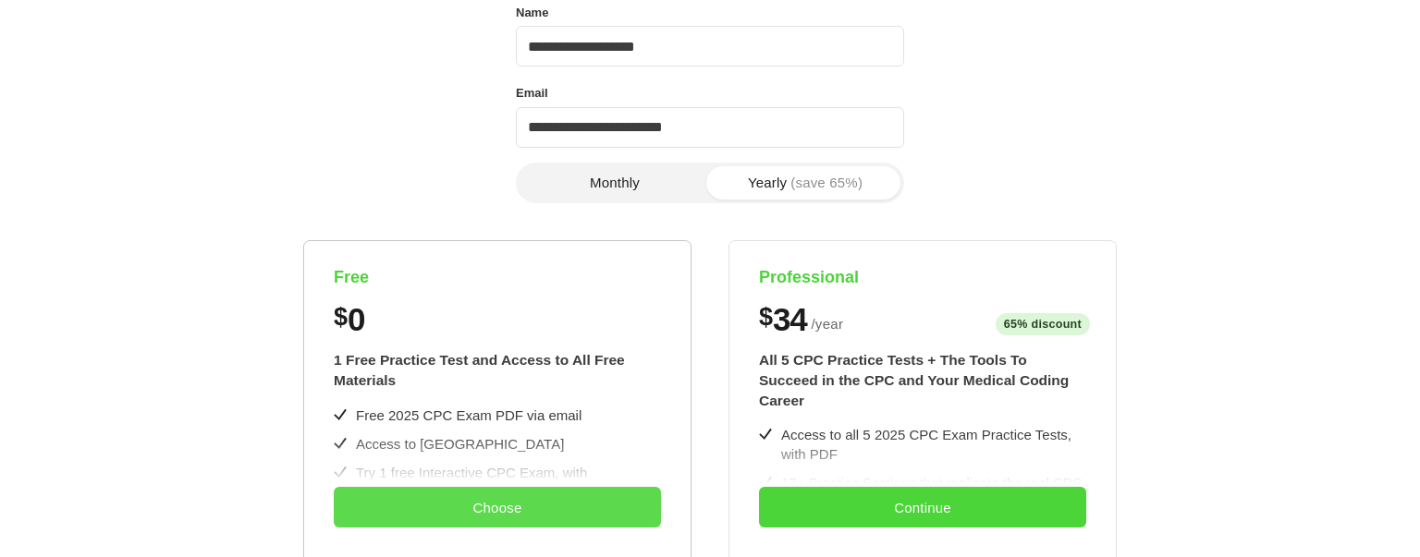
click at [486, 508] on button "Choose" at bounding box center [497, 507] width 327 height 41
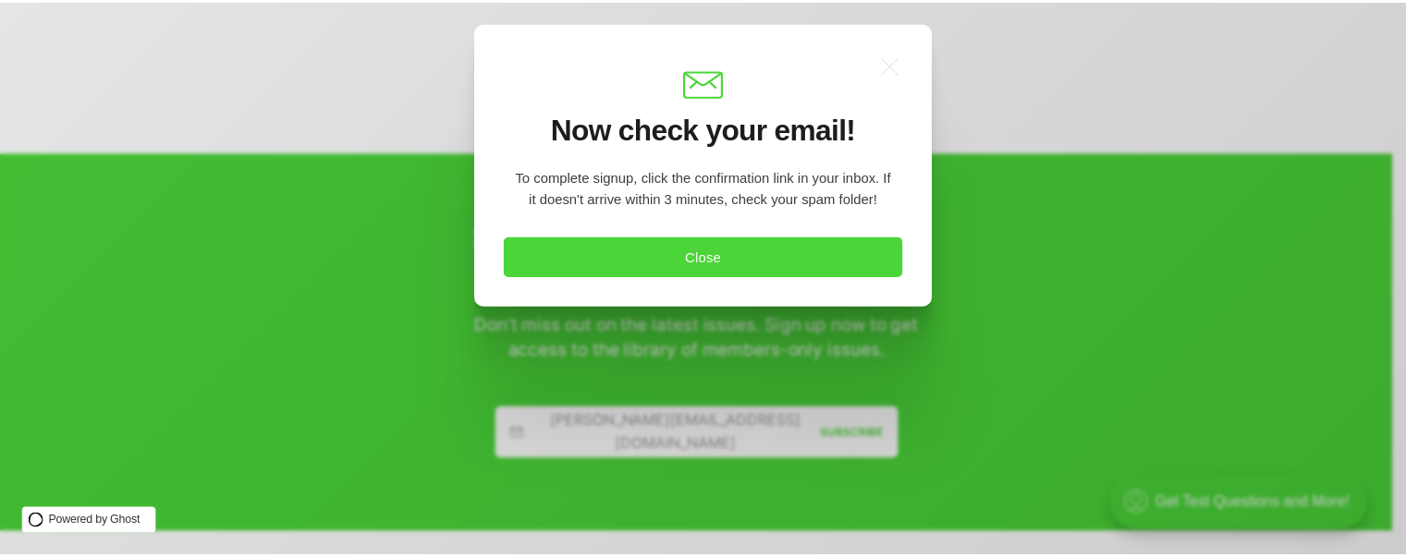
scroll to position [0, 0]
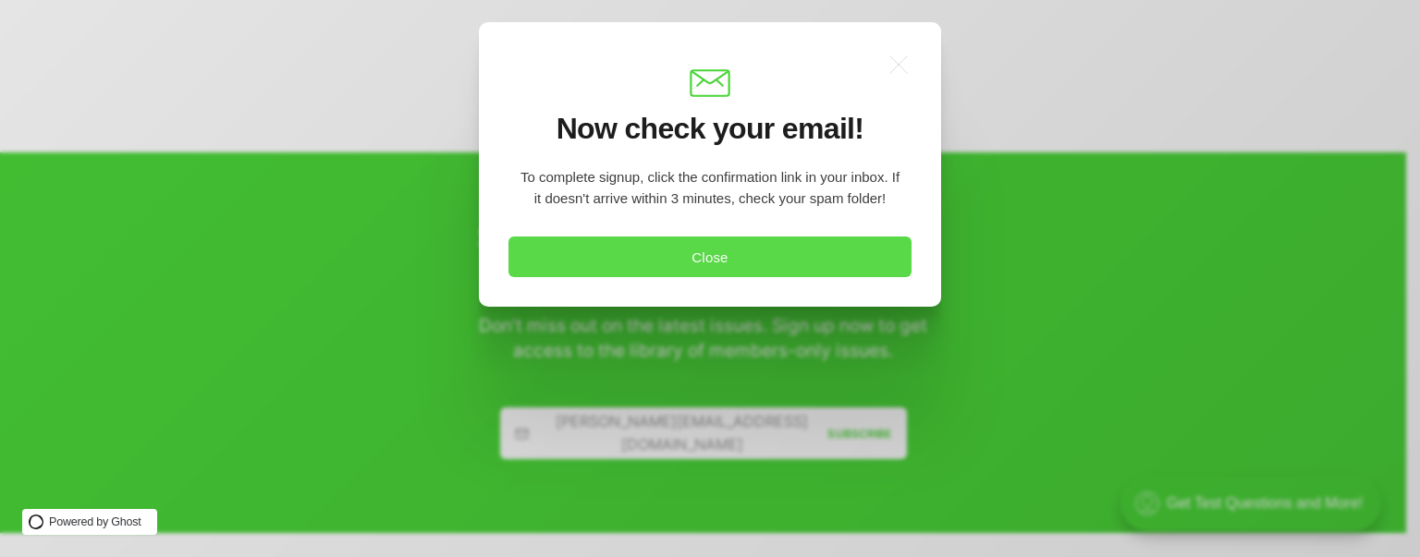
drag, startPoint x: 836, startPoint y: 281, endPoint x: 828, endPoint y: 269, distance: 14.1
click at [835, 281] on div ".a{fill:none;stroke:currentColor;stroke-linecap:round;stroke-linejoin:round;str…" at bounding box center [710, 164] width 462 height 285
click at [821, 259] on button "Close" at bounding box center [709, 257] width 403 height 41
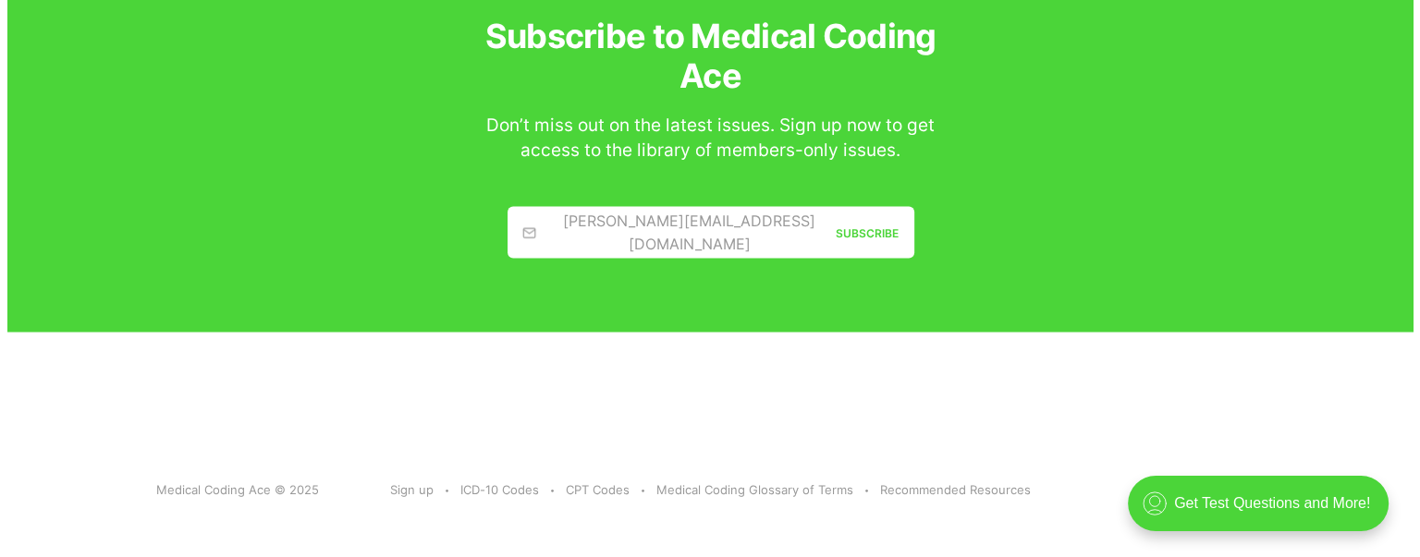
scroll to position [3452, 0]
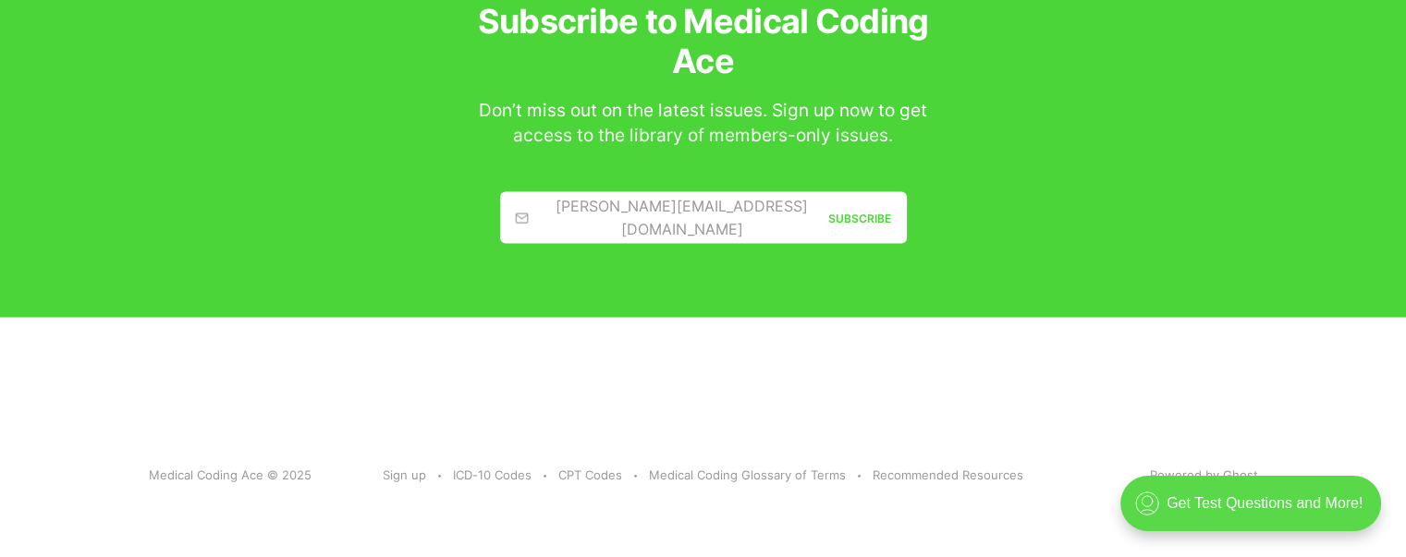
click at [1266, 496] on div ".cls-1{fill:none;stroke:currentColor;stroke-linecap:round;stroke-linejoin:round…" at bounding box center [1250, 503] width 261 height 55
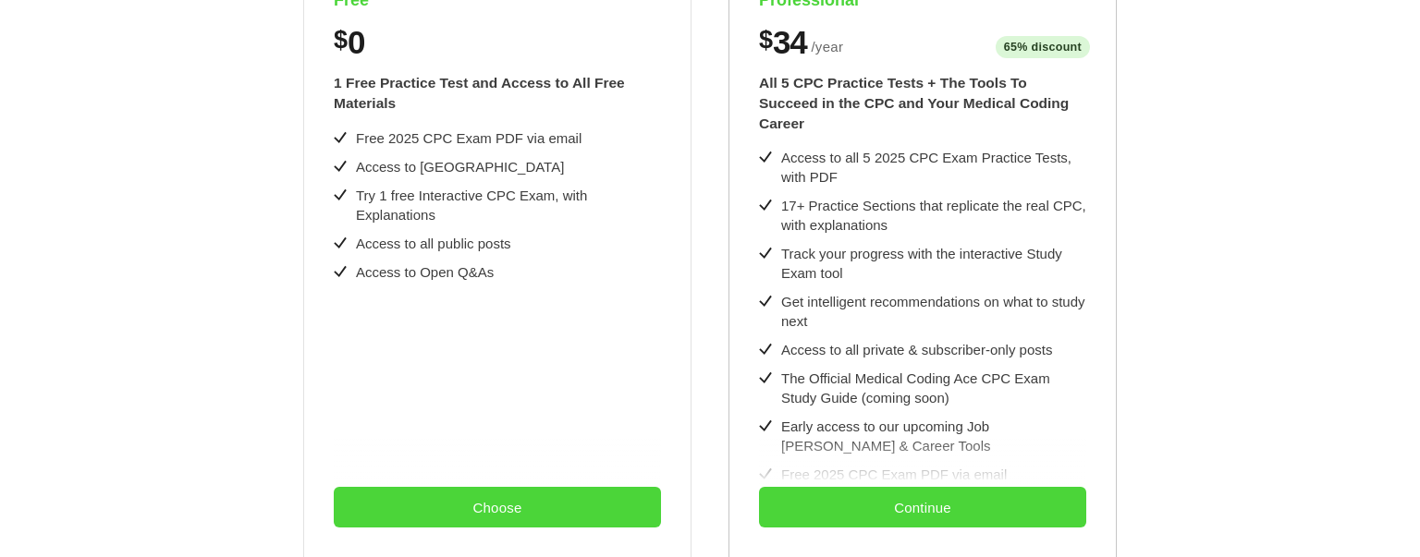
scroll to position [760, 0]
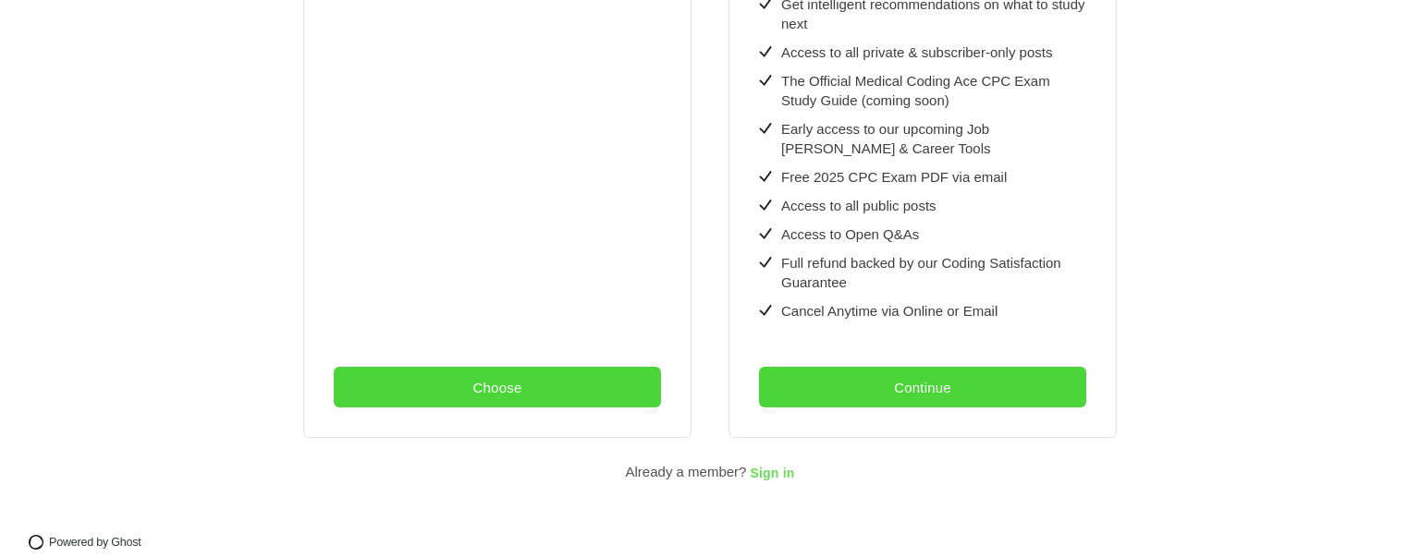
click at [777, 467] on span "Sign in" at bounding box center [772, 474] width 44 height 15
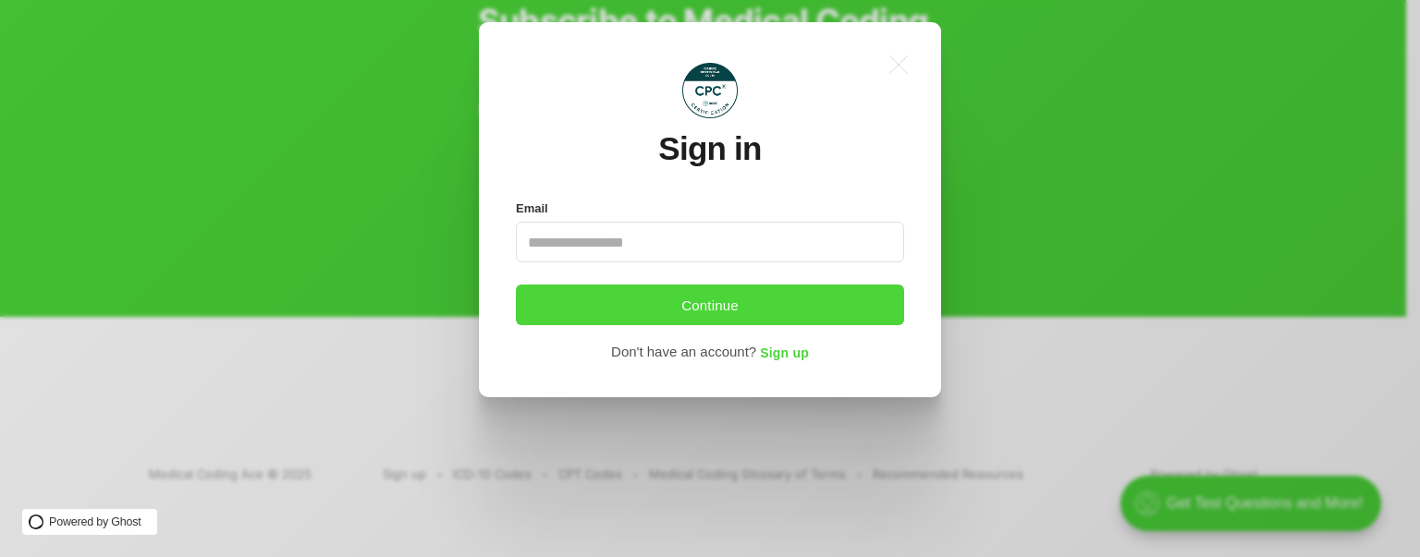
click at [729, 257] on input "Email" at bounding box center [710, 242] width 388 height 41
click at [730, 243] on input "Email" at bounding box center [710, 242] width 388 height 41
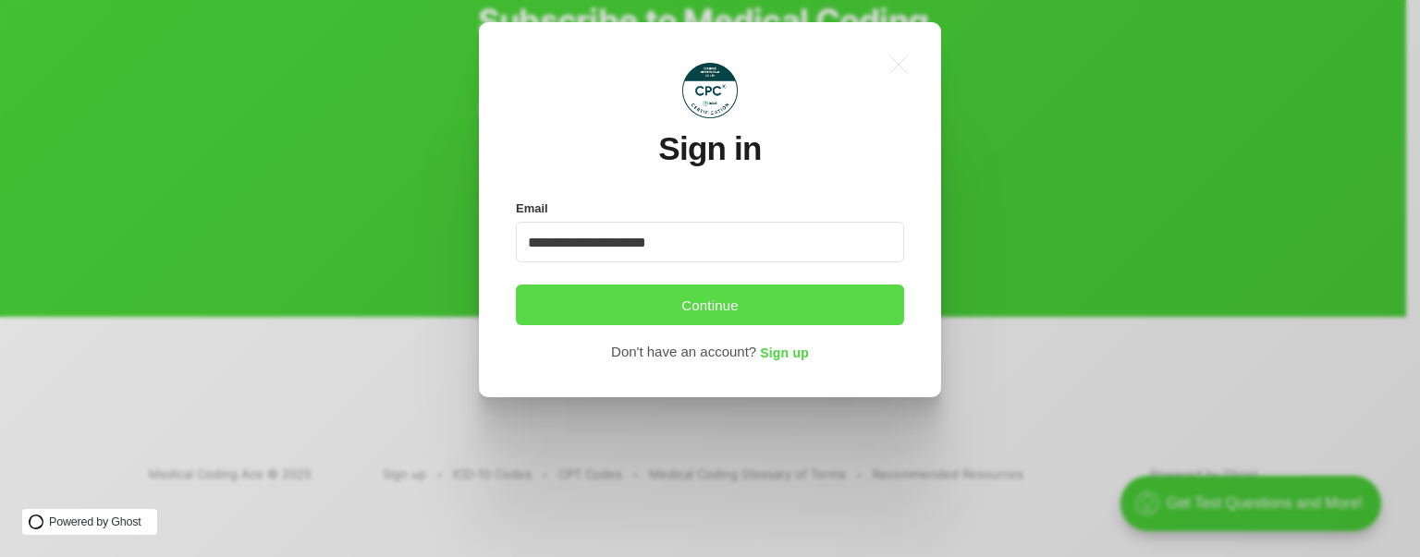
type input "**********"
click at [784, 291] on button "Continue" at bounding box center [710, 305] width 388 height 41
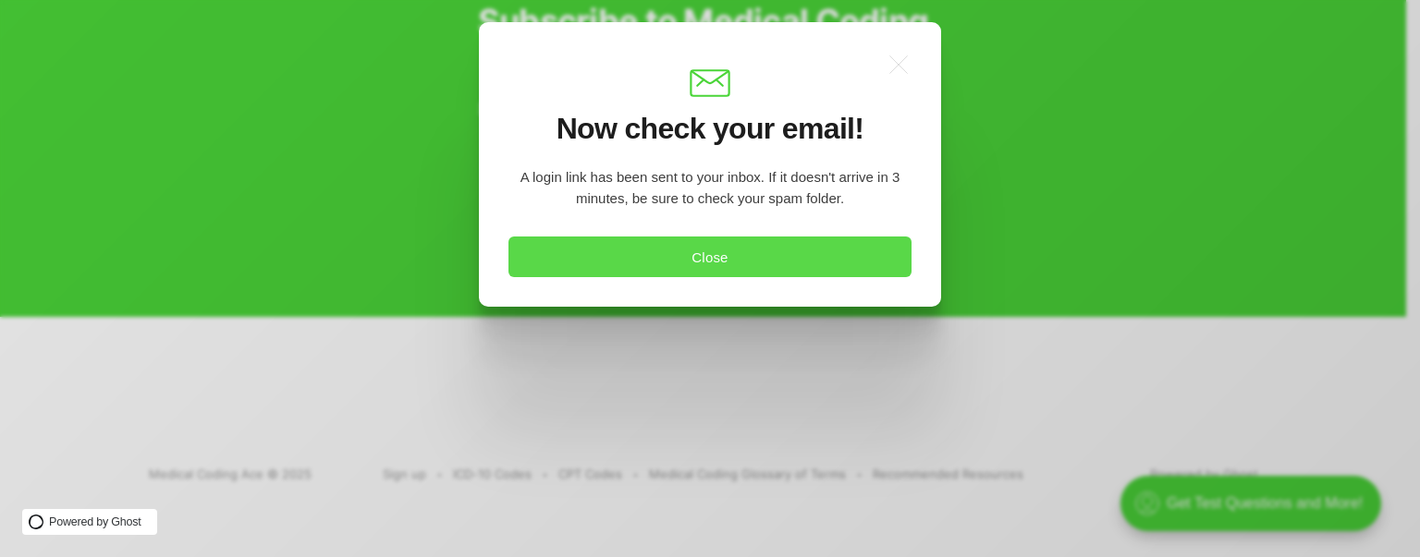
click at [783, 255] on button "Close" at bounding box center [709, 257] width 403 height 41
